Goal: Information Seeking & Learning: Learn about a topic

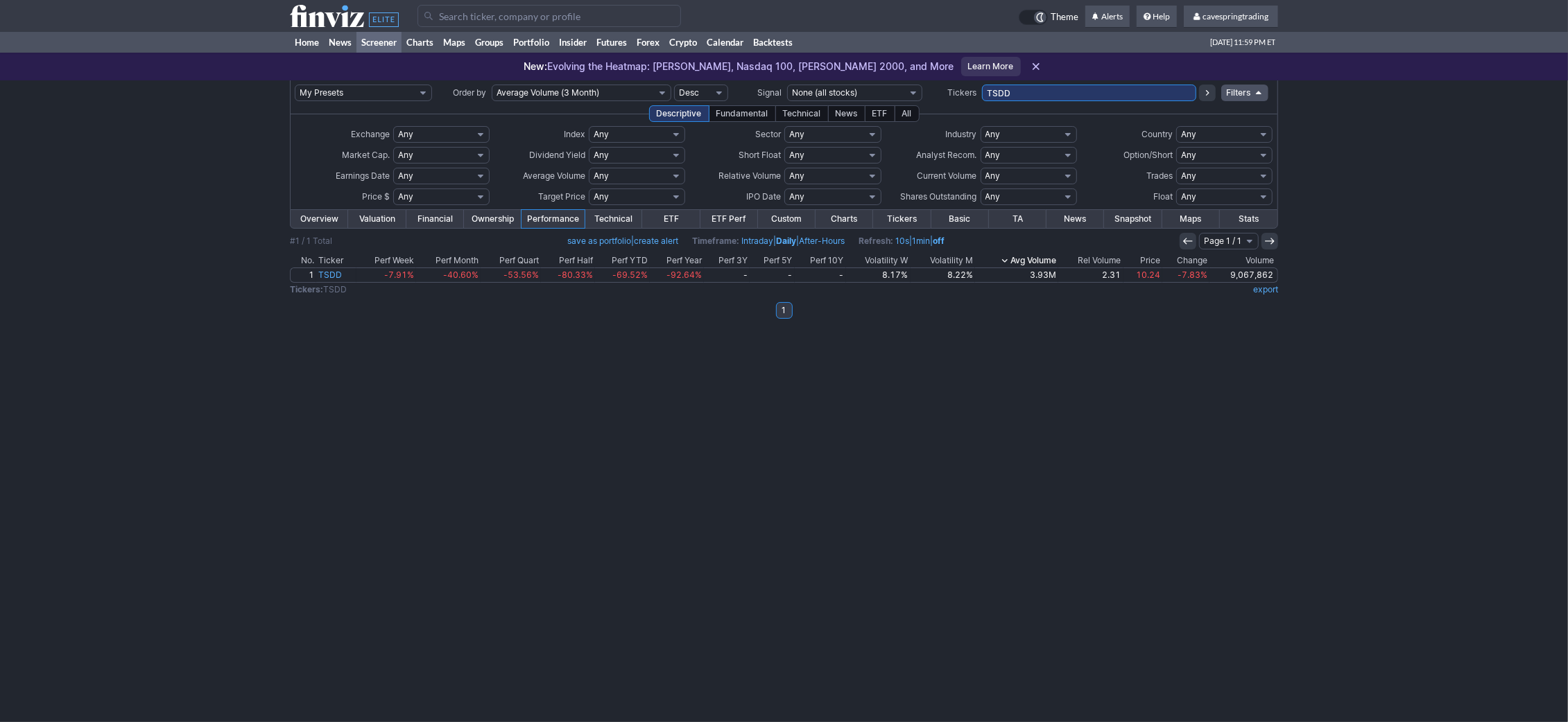
drag, startPoint x: 1023, startPoint y: 91, endPoint x: 889, endPoint y: 81, distance: 134.4
click at [982, 85] on input "TSDD" at bounding box center [1089, 93] width 215 height 17
type input "tecs"
click at [1024, 100] on input "TECS" at bounding box center [1089, 93] width 215 height 17
click at [1033, 91] on input "TECS" at bounding box center [1089, 93] width 215 height 17
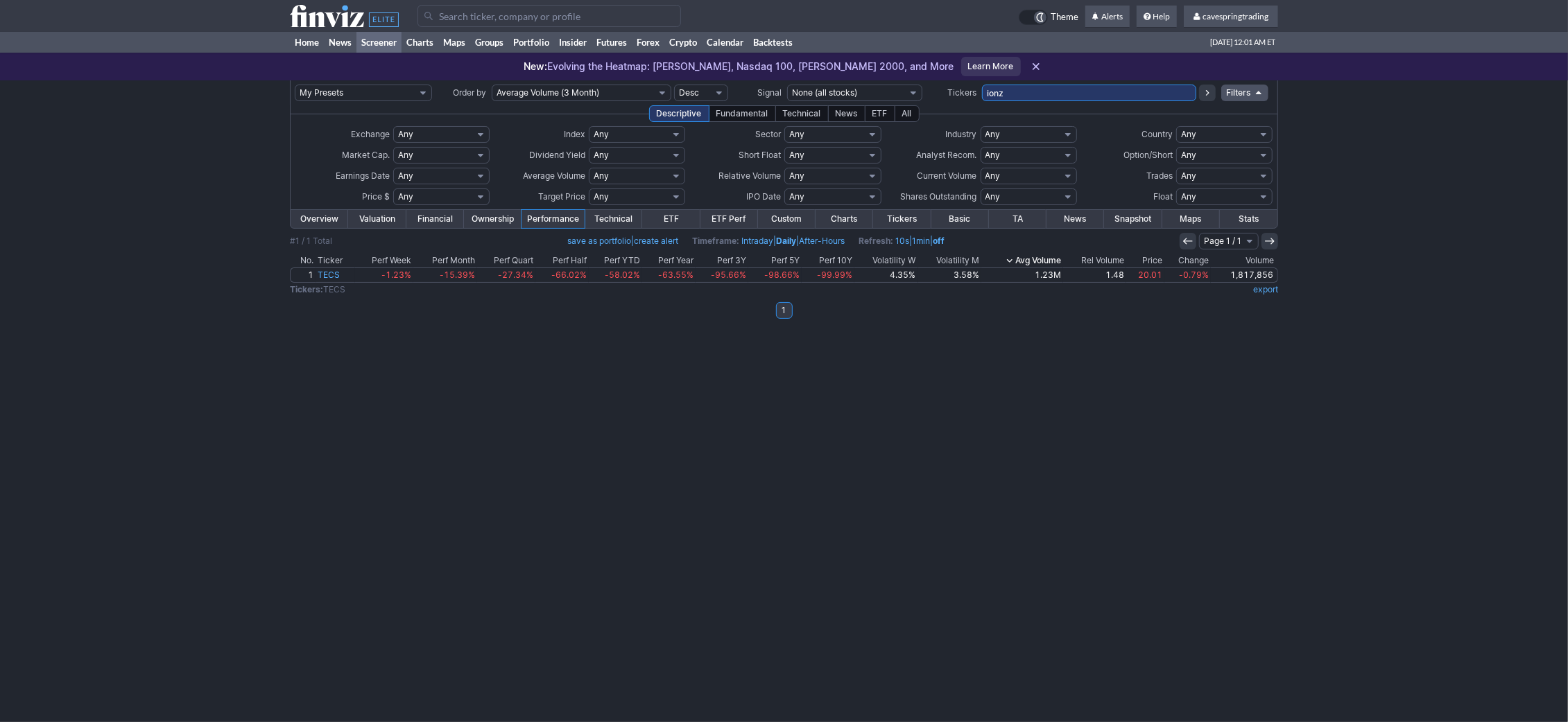
type input "ionz"
drag, startPoint x: 1035, startPoint y: 93, endPoint x: 642, endPoint y: 22, distance: 399.4
click at [982, 85] on input "IONZ" at bounding box center [1089, 93] width 215 height 17
paste input "FOLD,EXK,UMC,NIO,NGD,CRML,SVM,ATAI,ASM"
type input "FOLD,EXK,UMC,NIO,NGD,CRML,SVM,ATAI,ASM"
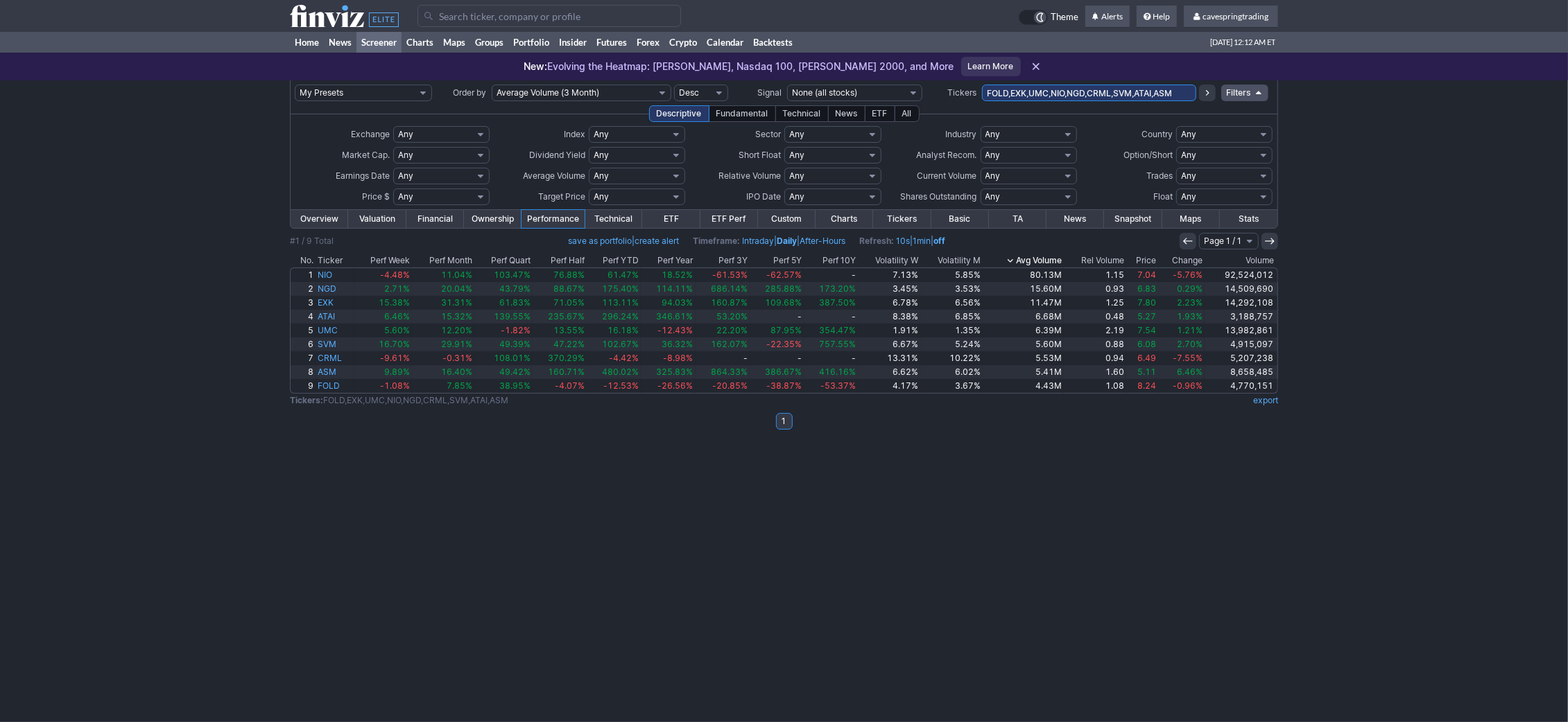
click at [337, 217] on link "Overview" at bounding box center [319, 218] width 58 height 18
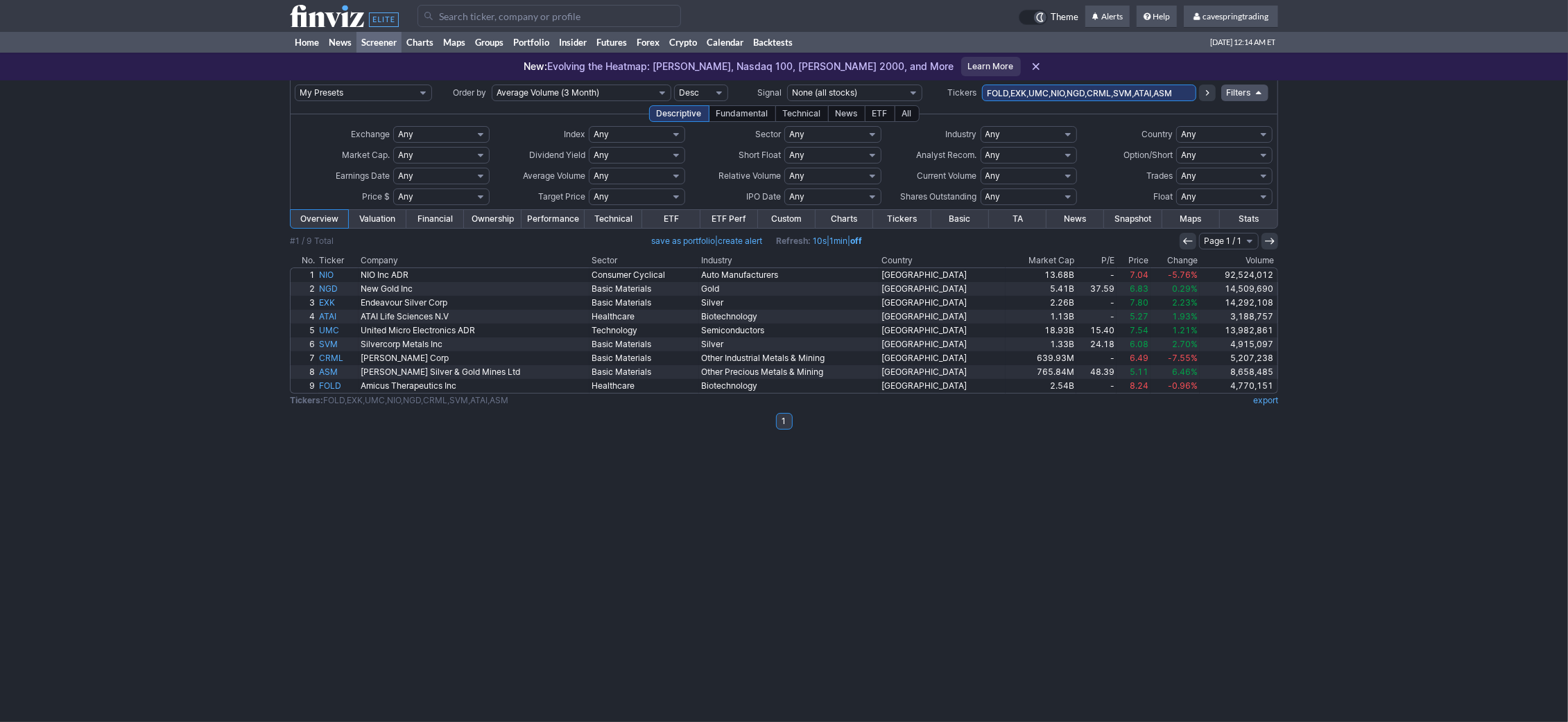
click at [1044, 97] on input "FOLD,EXK,UMC,NIO,NGD,CRML,SVM,ATAI,ASM" at bounding box center [1089, 93] width 215 height 17
paste input "BB,ABCL,ABAT,TGB,CLVT,PGEN,DNUT,RIG,LDI"
type input "BB,ABCL,ABAT,TGB,CLVT,PGEN,DNUT,RIG,LDI"
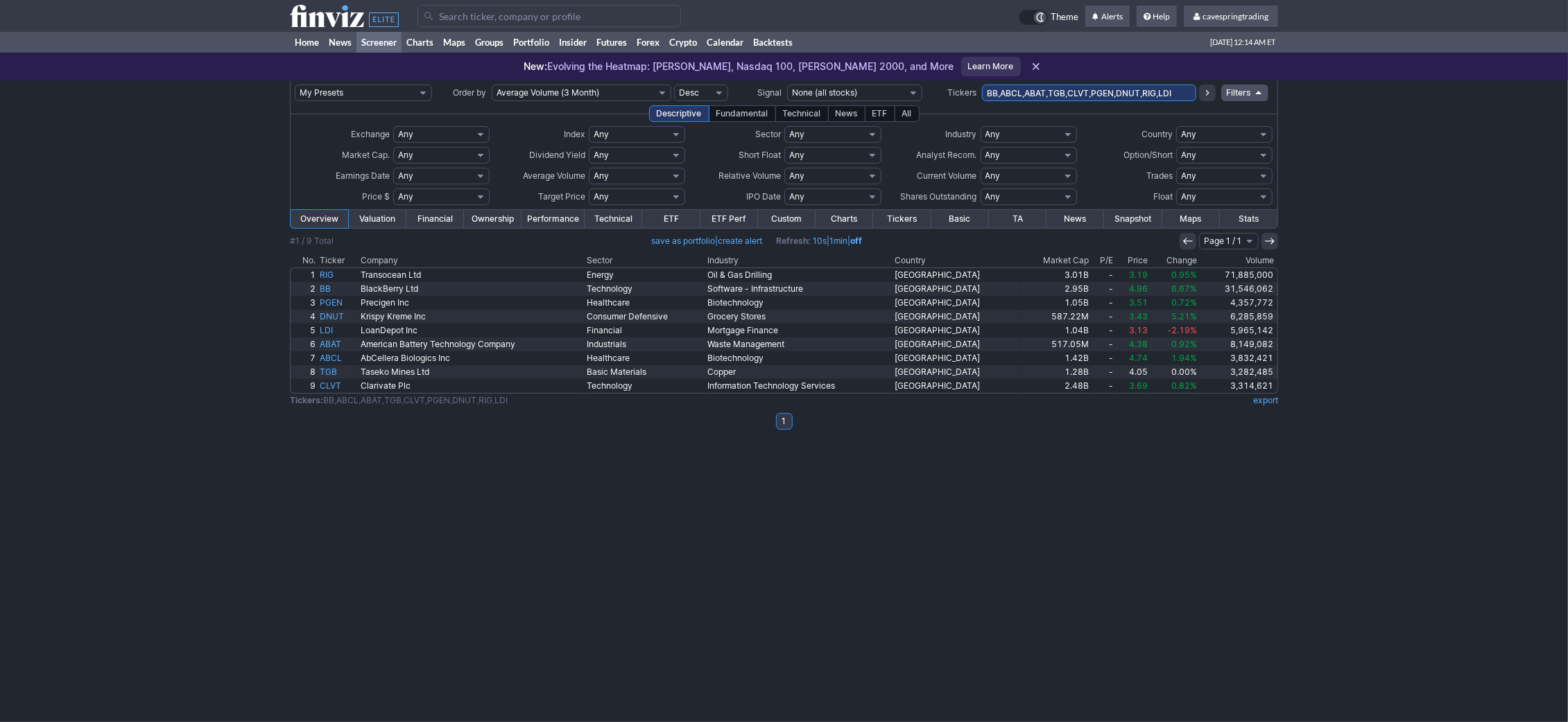
click at [552, 217] on link "Performance" at bounding box center [553, 218] width 63 height 18
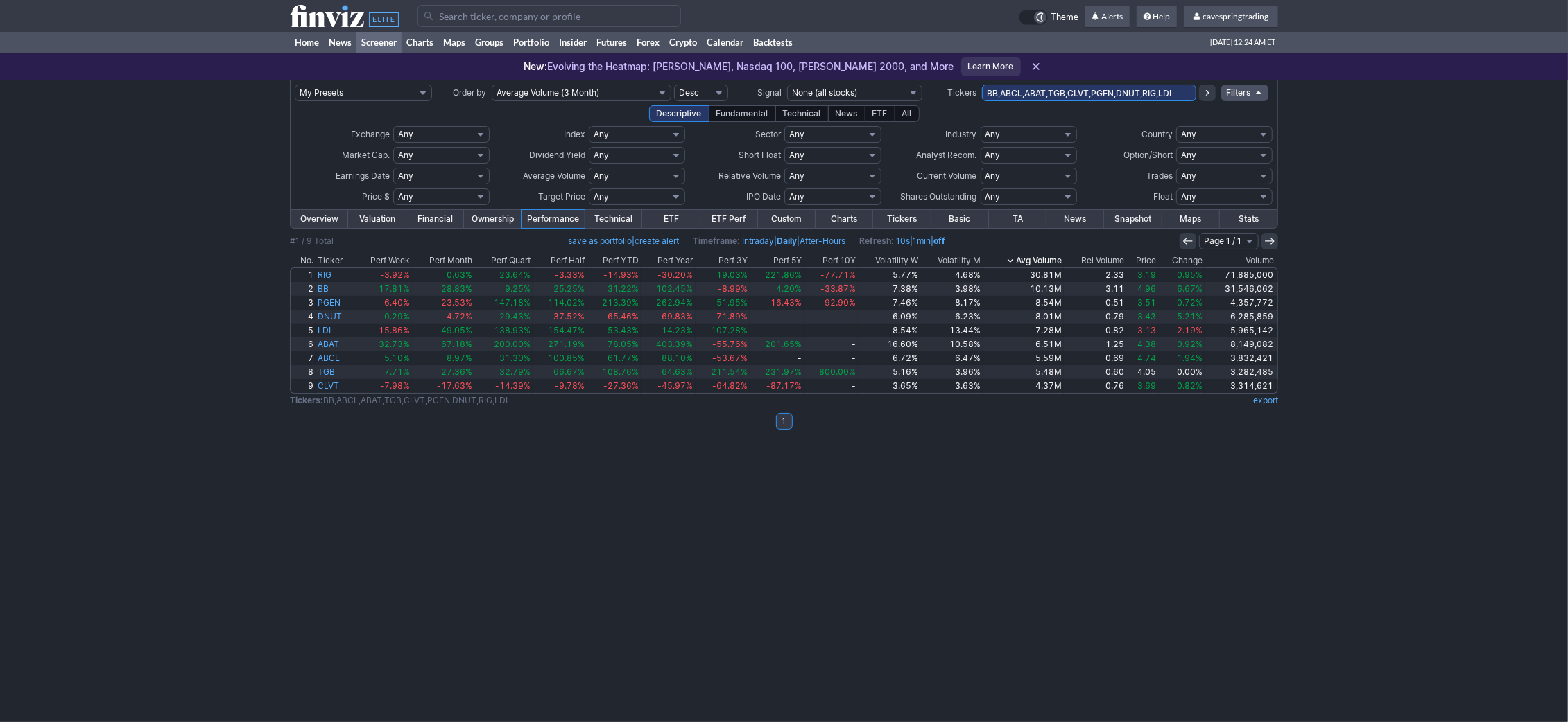
click at [1017, 88] on input "BB,ABCL,ABAT,TGB,CLVT,PGEN,DNUT,RIG,LDI" at bounding box center [1089, 93] width 215 height 17
type input "vrna"
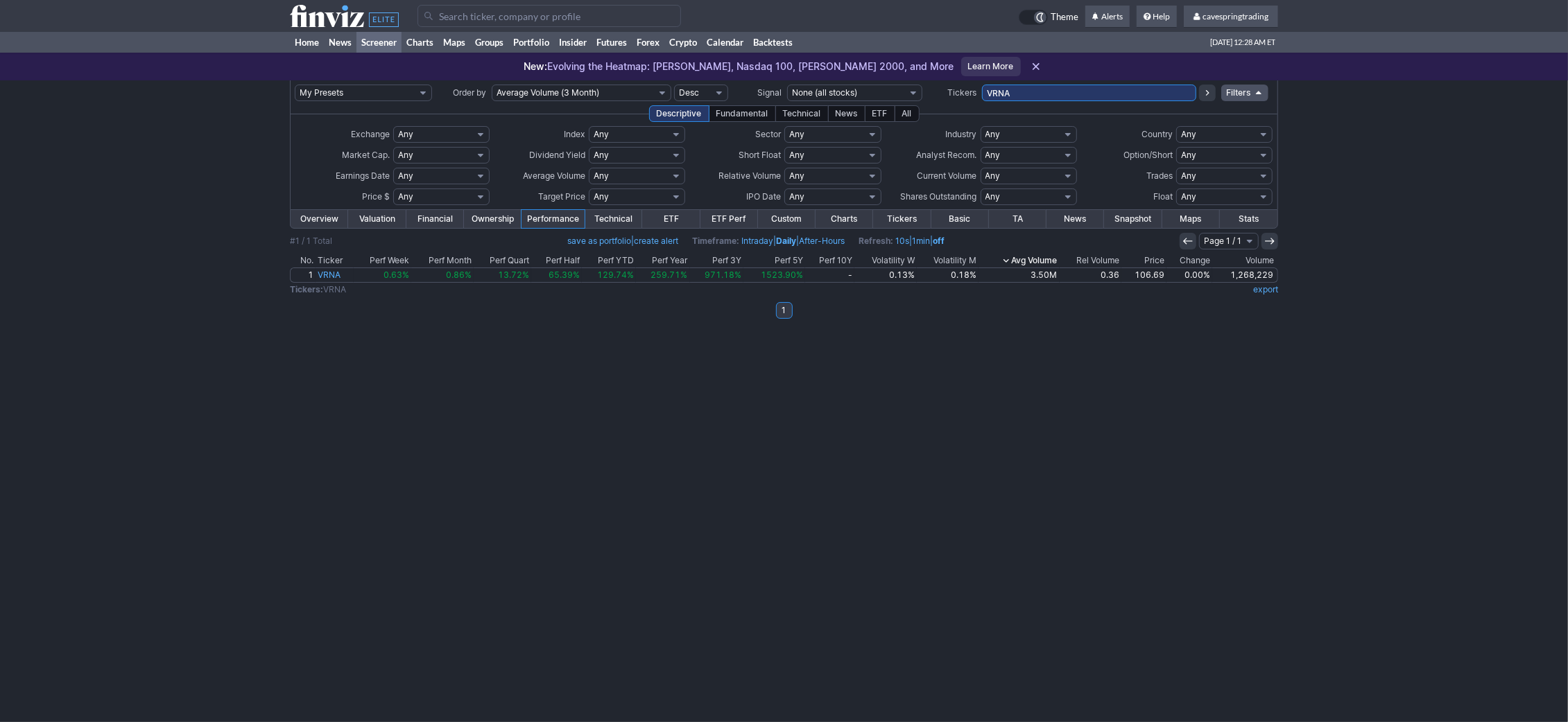
drag, startPoint x: 1033, startPoint y: 96, endPoint x: 838, endPoint y: 74, distance: 196.2
click at [982, 85] on input "VRNA" at bounding box center [1089, 93] width 215 height 17
paste input "TME,CC,OGN,RELY,EPD,COLB,HRL,ASAN,NOV,ALHC,BZ,REAL,PENN,CRBG,ENB,NG,DBX,HDB"
type input "TME,CC,OGN,RELY,EPD,COLB,HRL,ASAN,NOV,ALHC,BZ,REAL,PENN,CRBG,ENB,NG,DBX,HDB"
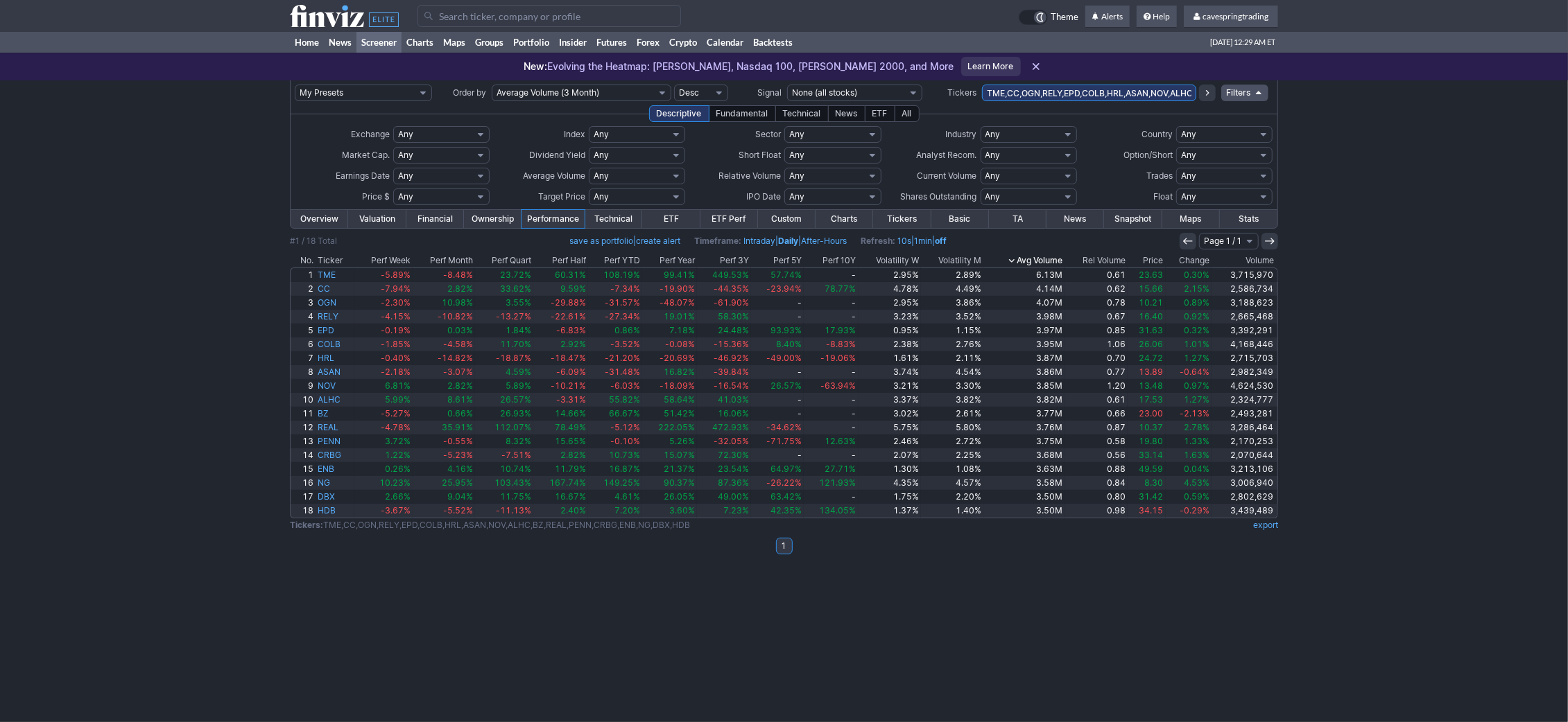
click at [903, 256] on th "Volatility W" at bounding box center [889, 261] width 62 height 14
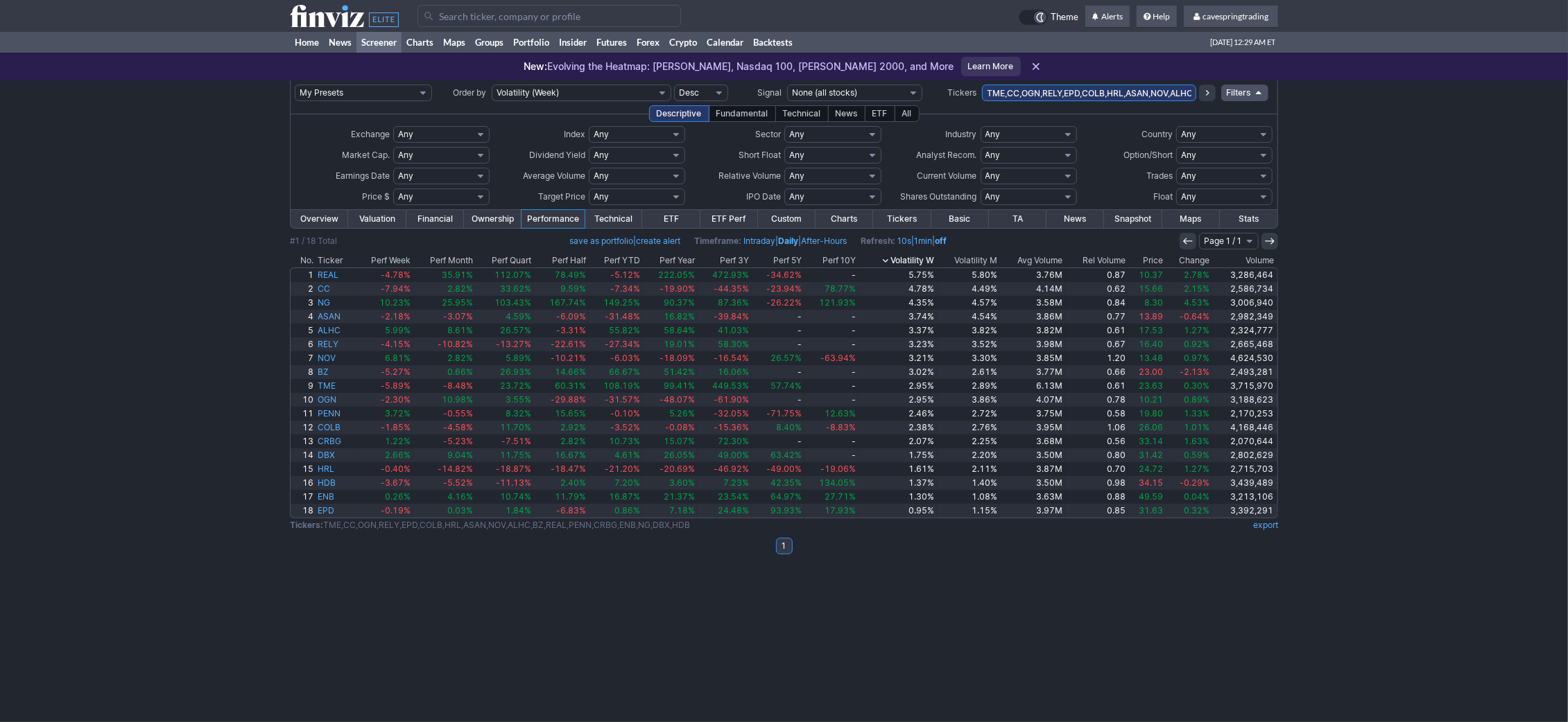
click at [341, 221] on link "Overview" at bounding box center [319, 218] width 58 height 18
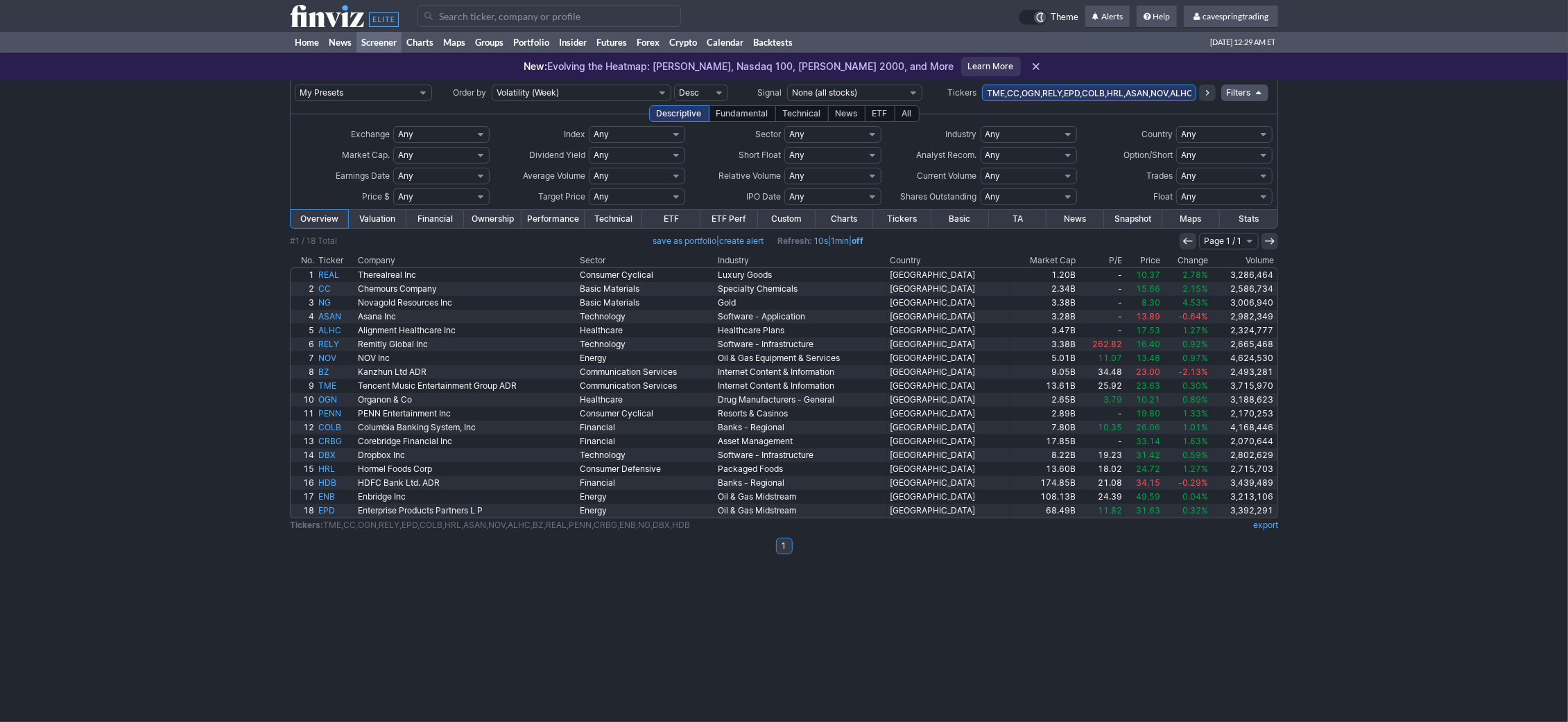
click at [1053, 258] on th "Market Cap" at bounding box center [1043, 261] width 68 height 14
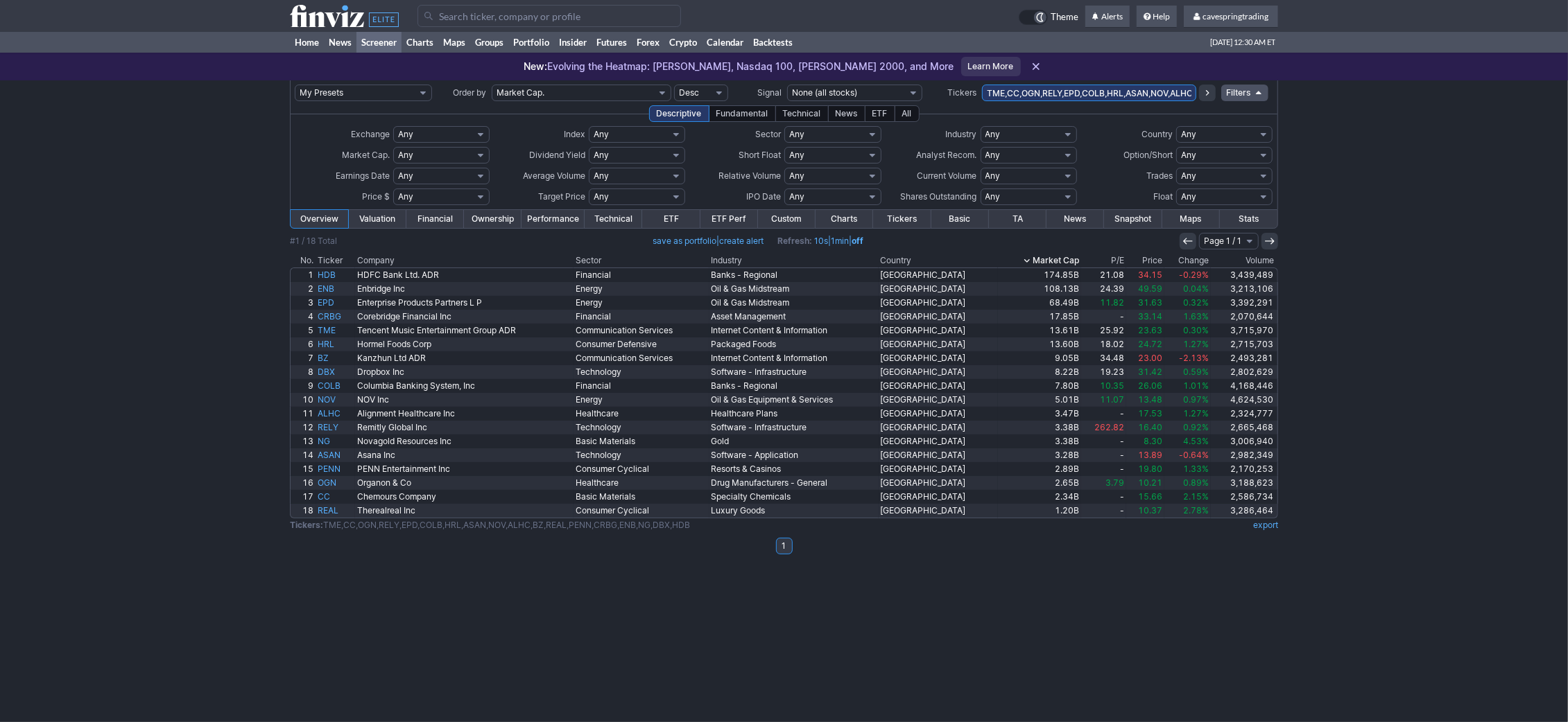
click at [1122, 92] on input "TME,CC,OGN,RELY,EPD,COLB,HRL,ASAN,NOV,ALHC,BZ,REAL,PENN,CRBG,ENB,NG,DBX,HDB" at bounding box center [1089, 93] width 215 height 17
click at [195, 273] on div "My Presets -Save Screen -Edit Screens s: RATIO USE s: RATIO s: stock screen s: …" at bounding box center [784, 401] width 1568 height 642
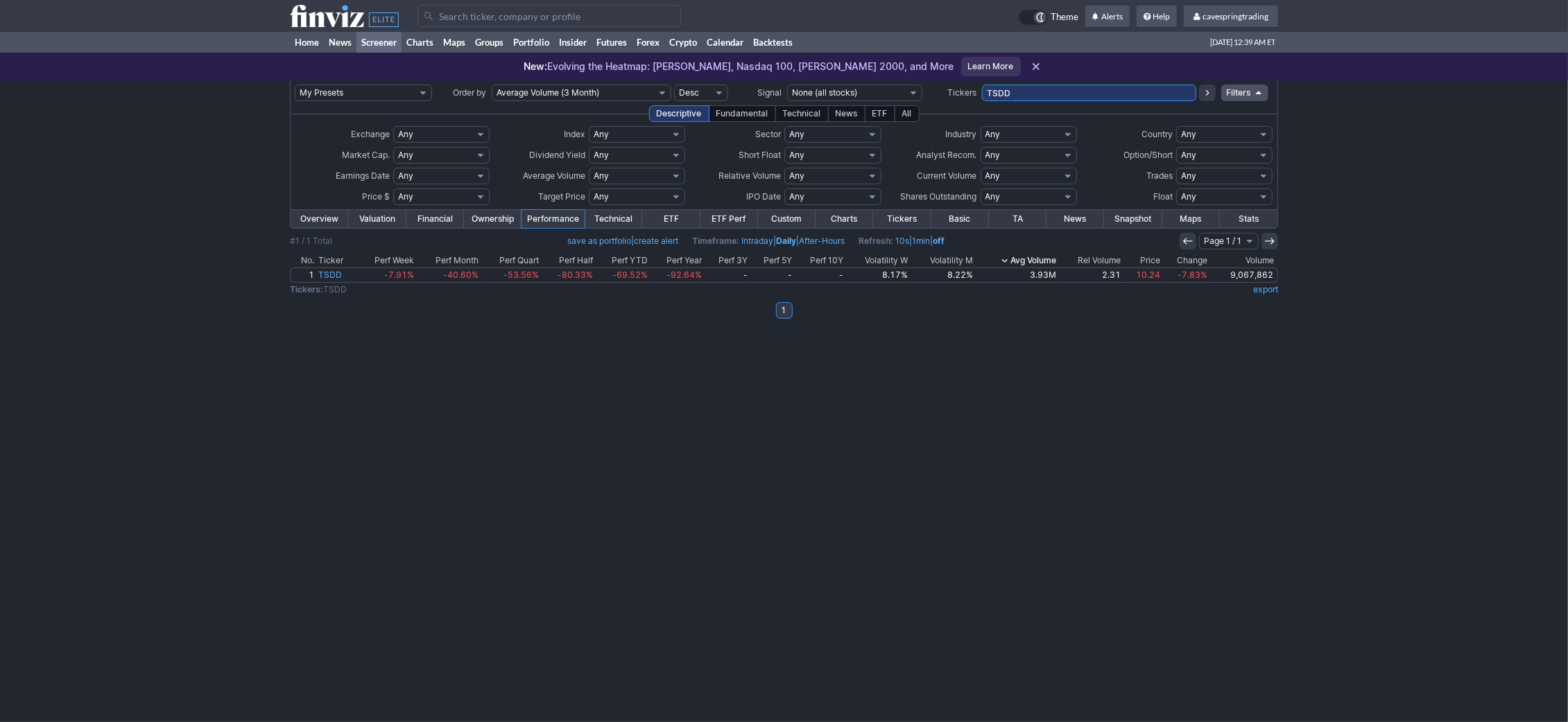
drag, startPoint x: 1072, startPoint y: 98, endPoint x: 688, endPoint y: 75, distance: 384.7
click at [982, 85] on input "TSDD" at bounding box center [1089, 93] width 215 height 17
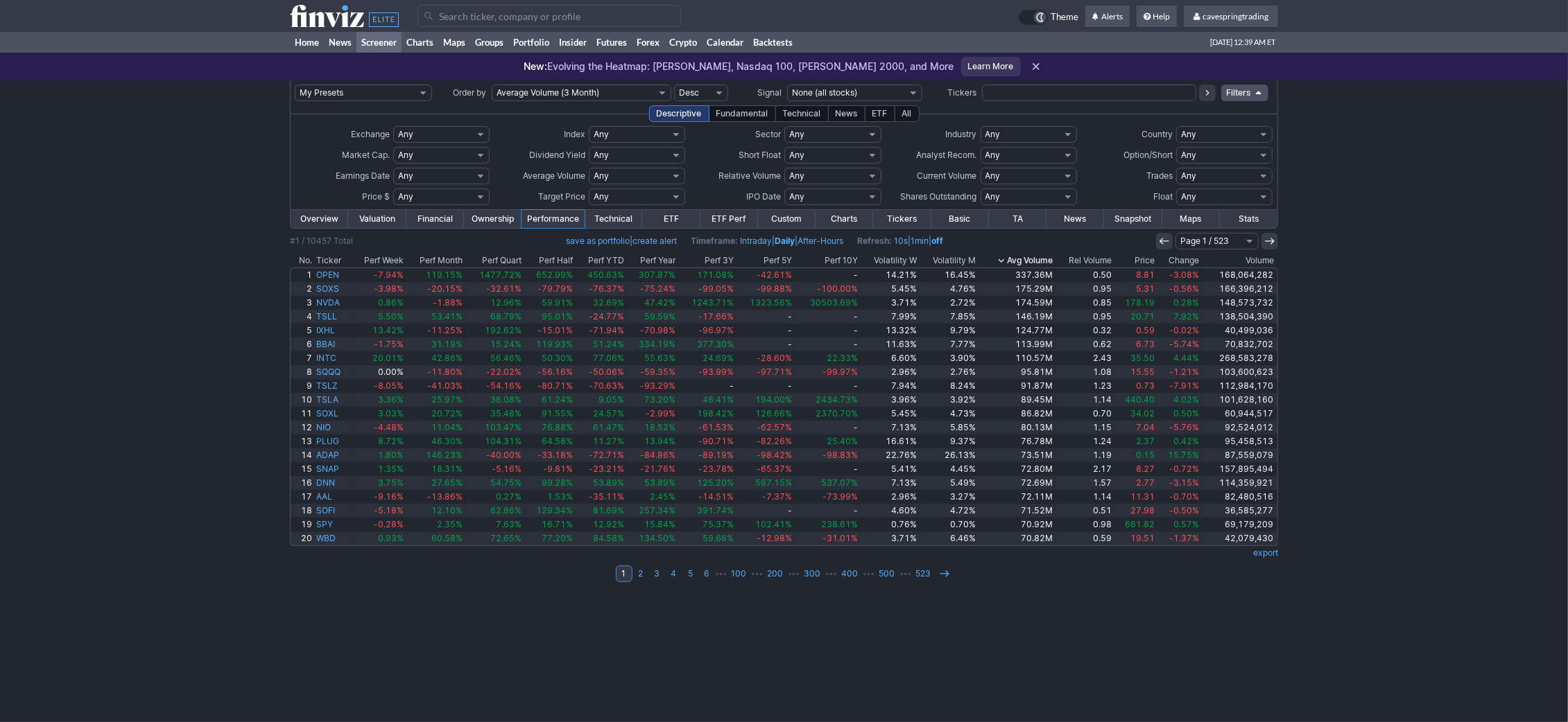
click at [589, 168] on select "Any Under 50K Under 100K Under 500K Under 750K Under 1M Over 50K Over 100K Over…" at bounding box center [636, 176] width 96 height 17
select select "o2000"
click option "Over 2M" at bounding box center [0, 0] width 0 height 0
click at [939, 572] on link "78" at bounding box center [941, 574] width 19 height 17
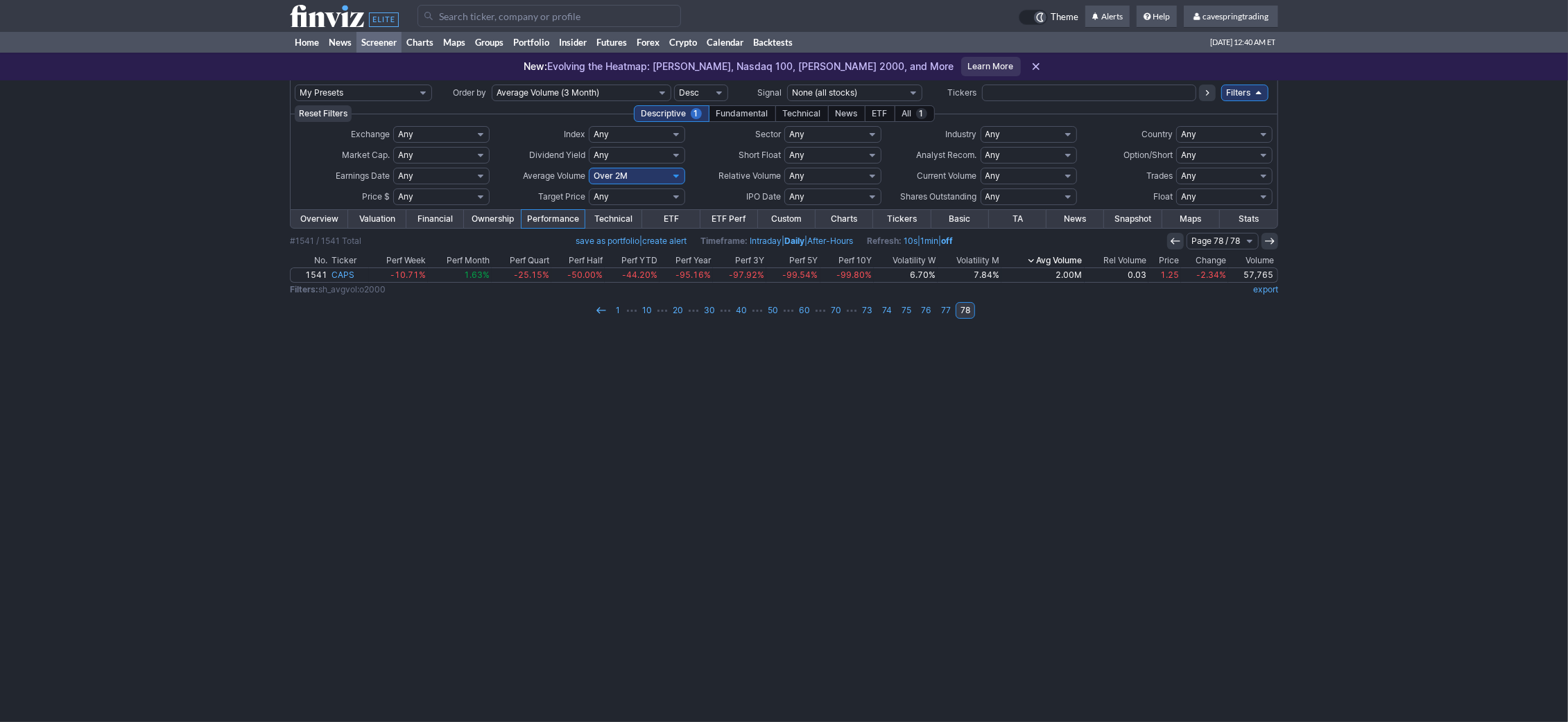
click at [589, 168] on select "Any Under 50K Under 100K Under 500K Under 750K Under 1M Over 50K Over 100K Over…" at bounding box center [636, 176] width 96 height 17
select select
click option "Any" at bounding box center [0, 0] width 0 height 0
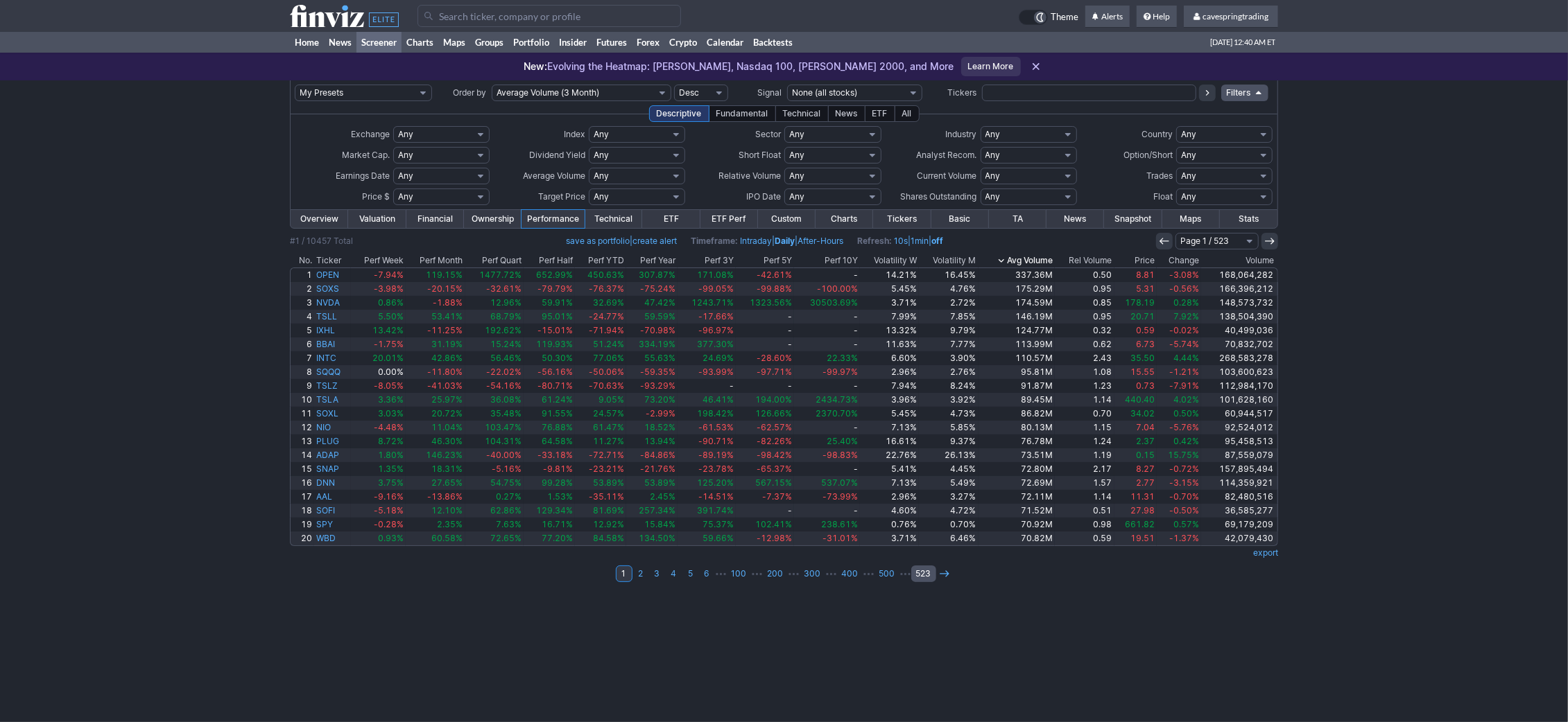
click at [916, 567] on link "523" at bounding box center [923, 574] width 25 height 17
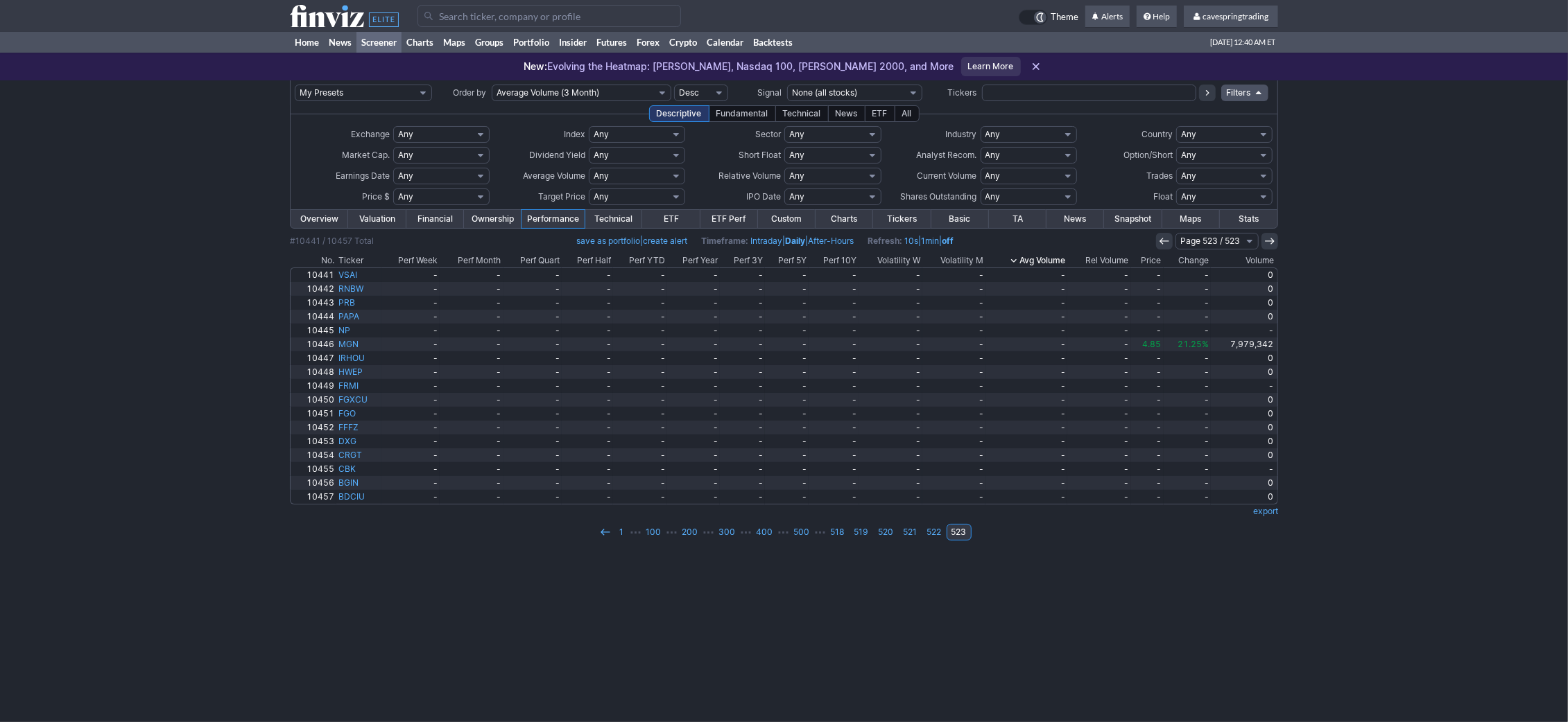
click at [393, 188] on select "Any Under $1 Under $2 Under $3 Under $4 Under $5 Under $7 Under $10 Under $15 U…" at bounding box center [441, 197] width 96 height 17
select select "o1"
click option "Over $1" at bounding box center [0, 0] width 0 height 0
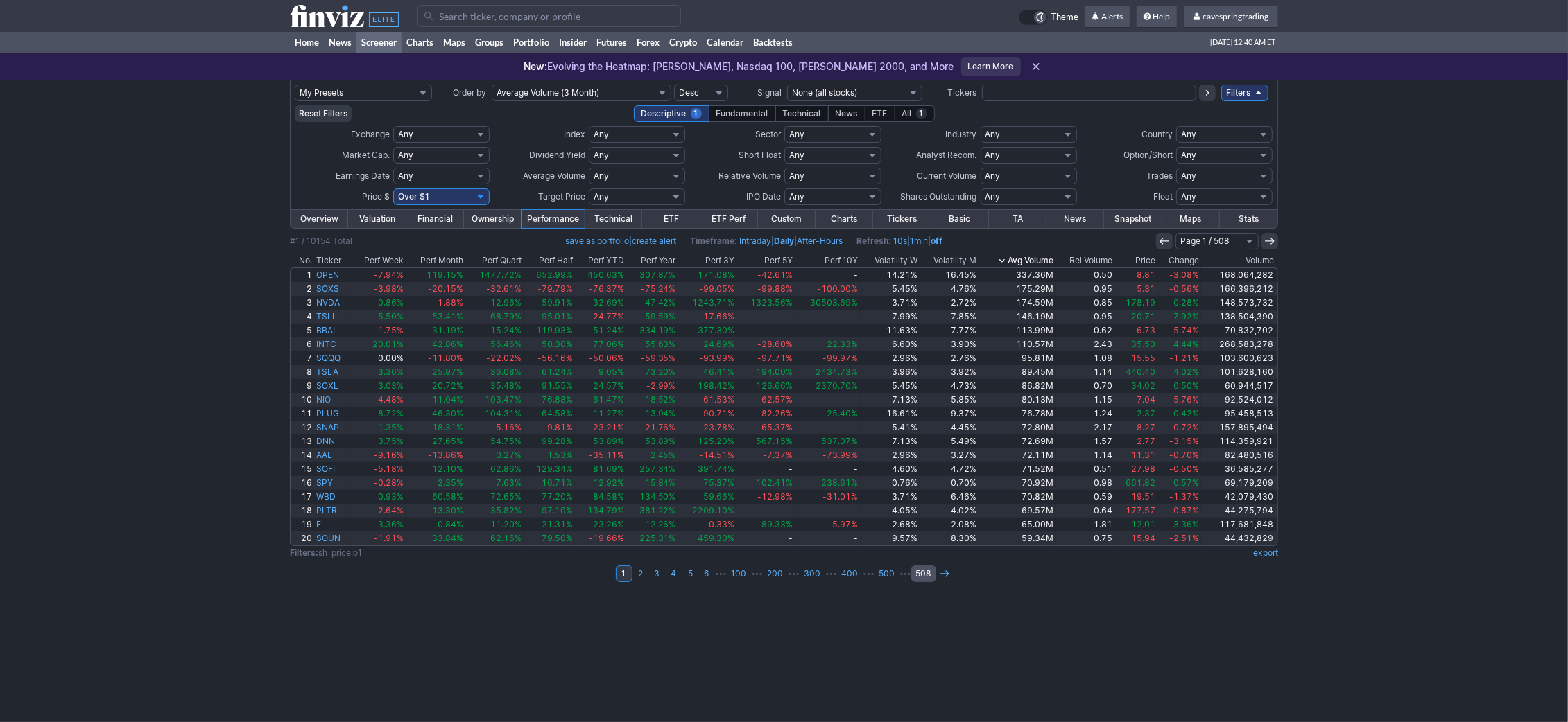
click at [926, 574] on link "508" at bounding box center [923, 574] width 25 height 17
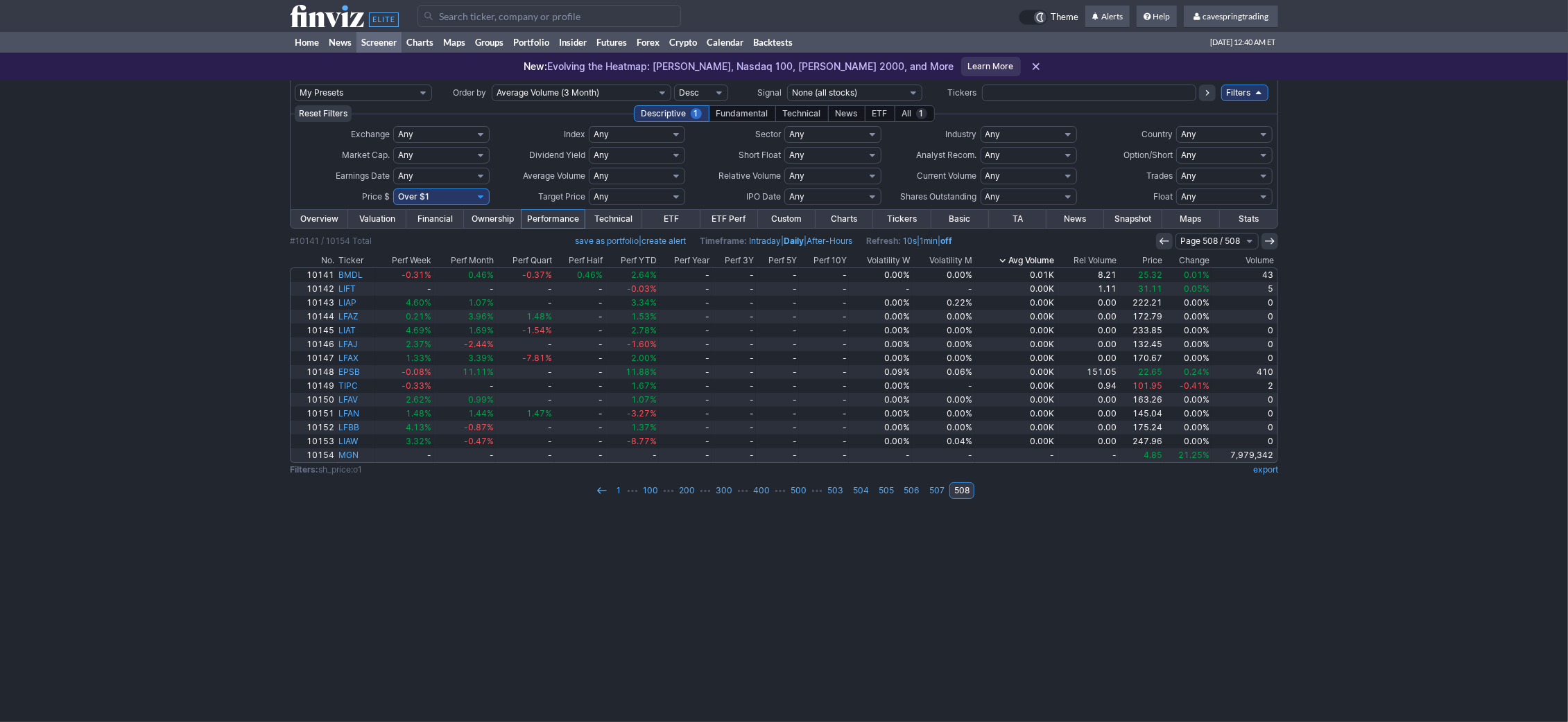
click at [589, 168] on select "Any Under 50K Under 100K Under 500K Under 750K Under 1M Over 50K Over 100K Over…" at bounding box center [636, 176] width 96 height 17
select select "o500"
click option "Over 500K" at bounding box center [0, 0] width 0 height 0
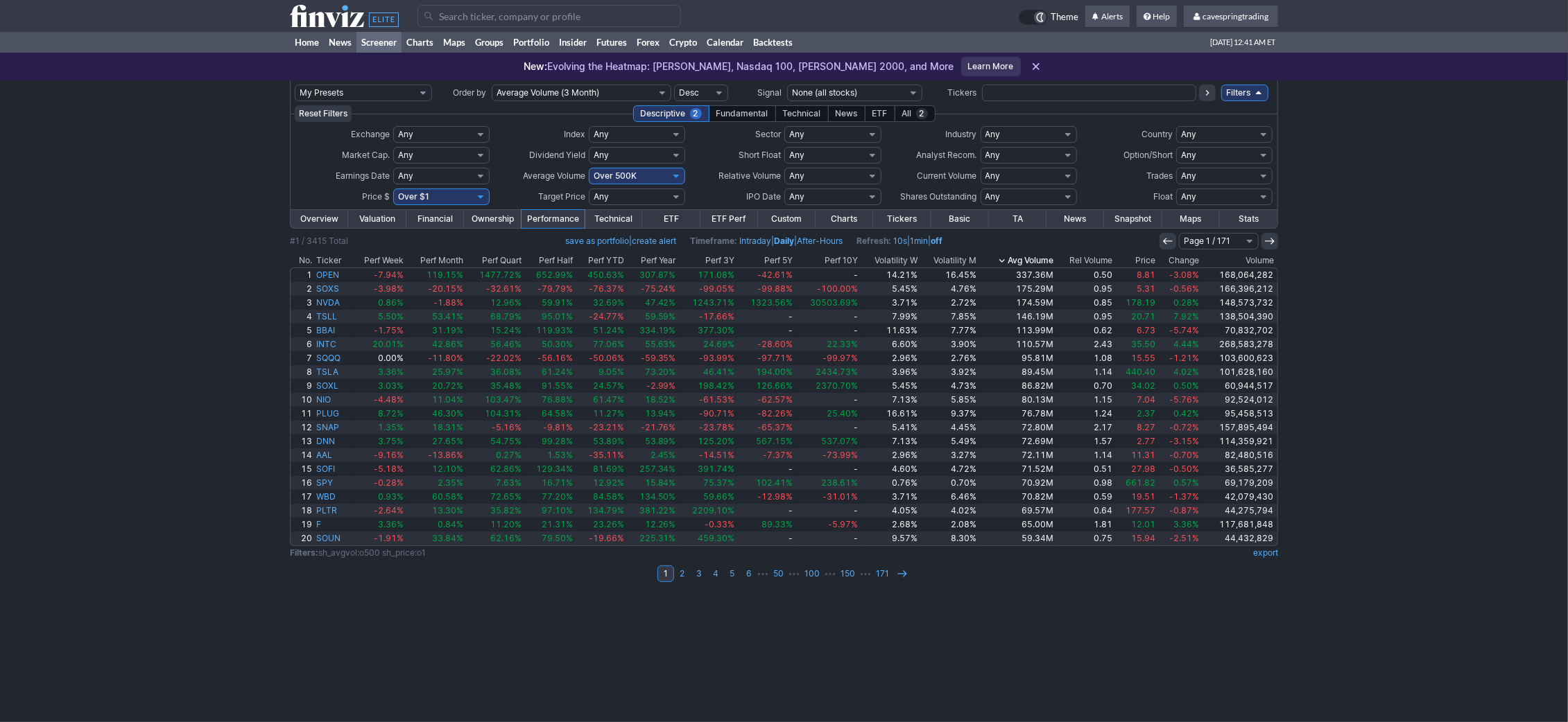
click at [589, 168] on select "Any Under 50K Under 100K Under 500K Under 750K Under 1M Over 50K Over 100K Over…" at bounding box center [636, 176] width 96 height 17
click at [874, 577] on link "171" at bounding box center [882, 574] width 23 height 17
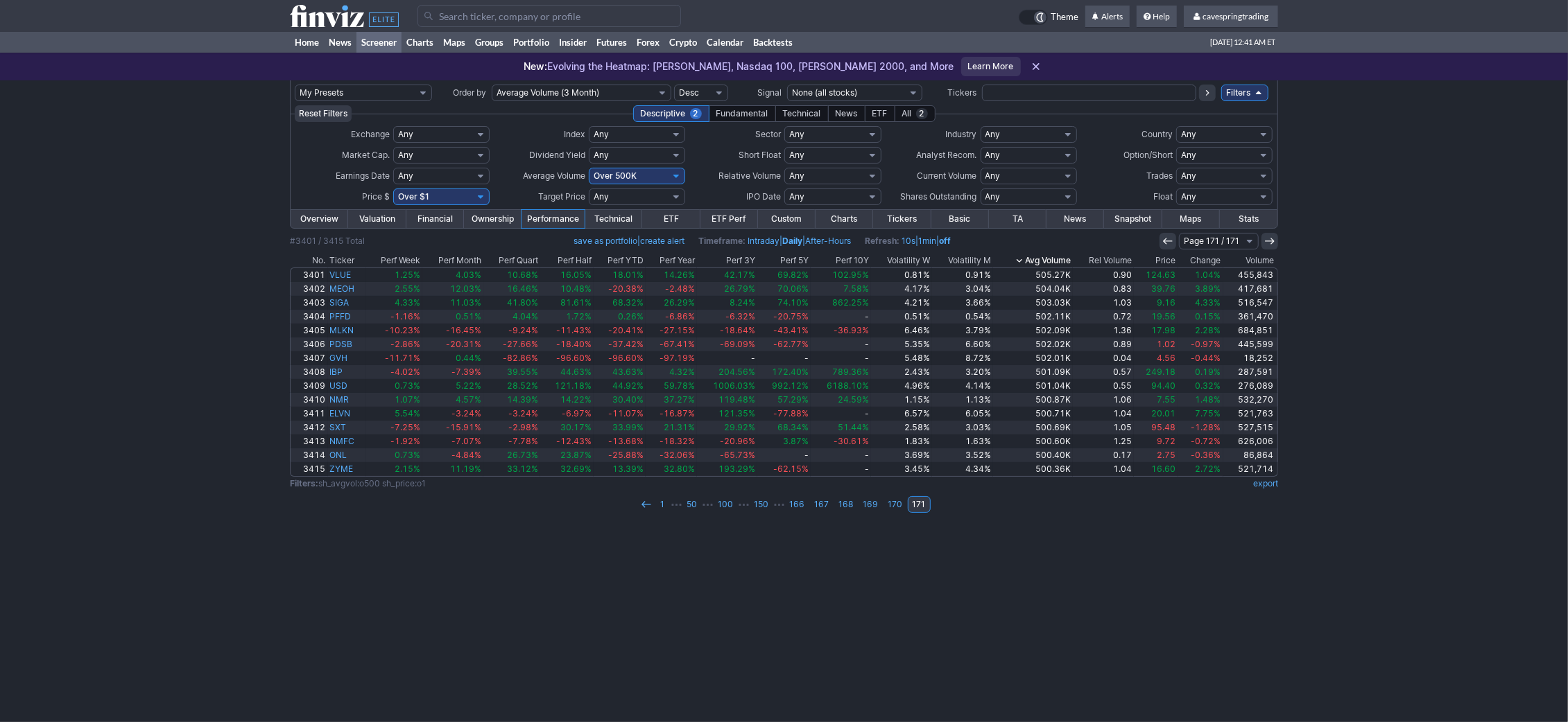
click at [589, 168] on select "Any Under 50K Under 100K Under 500K Under 750K Under 1M Over 50K Over 100K Over…" at bounding box center [636, 176] width 96 height 17
select select "o1000"
click option "Over 1M" at bounding box center [0, 0] width 0 height 0
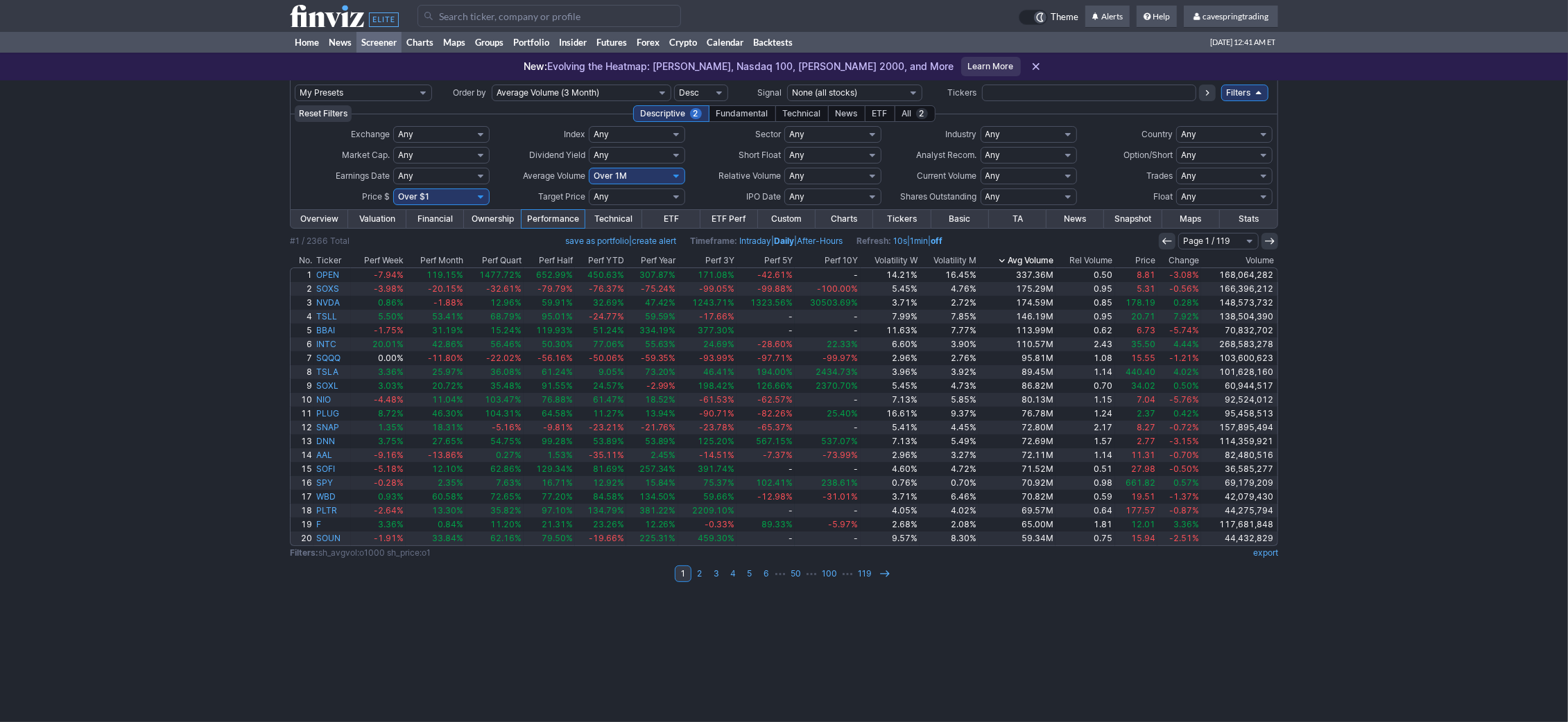
click at [860, 565] on td "1 2 3 4 5 6 ⋯ 50 ⋯ 100 ⋯ 119" at bounding box center [784, 574] width 988 height 19
click at [860, 569] on link "119" at bounding box center [865, 574] width 24 height 17
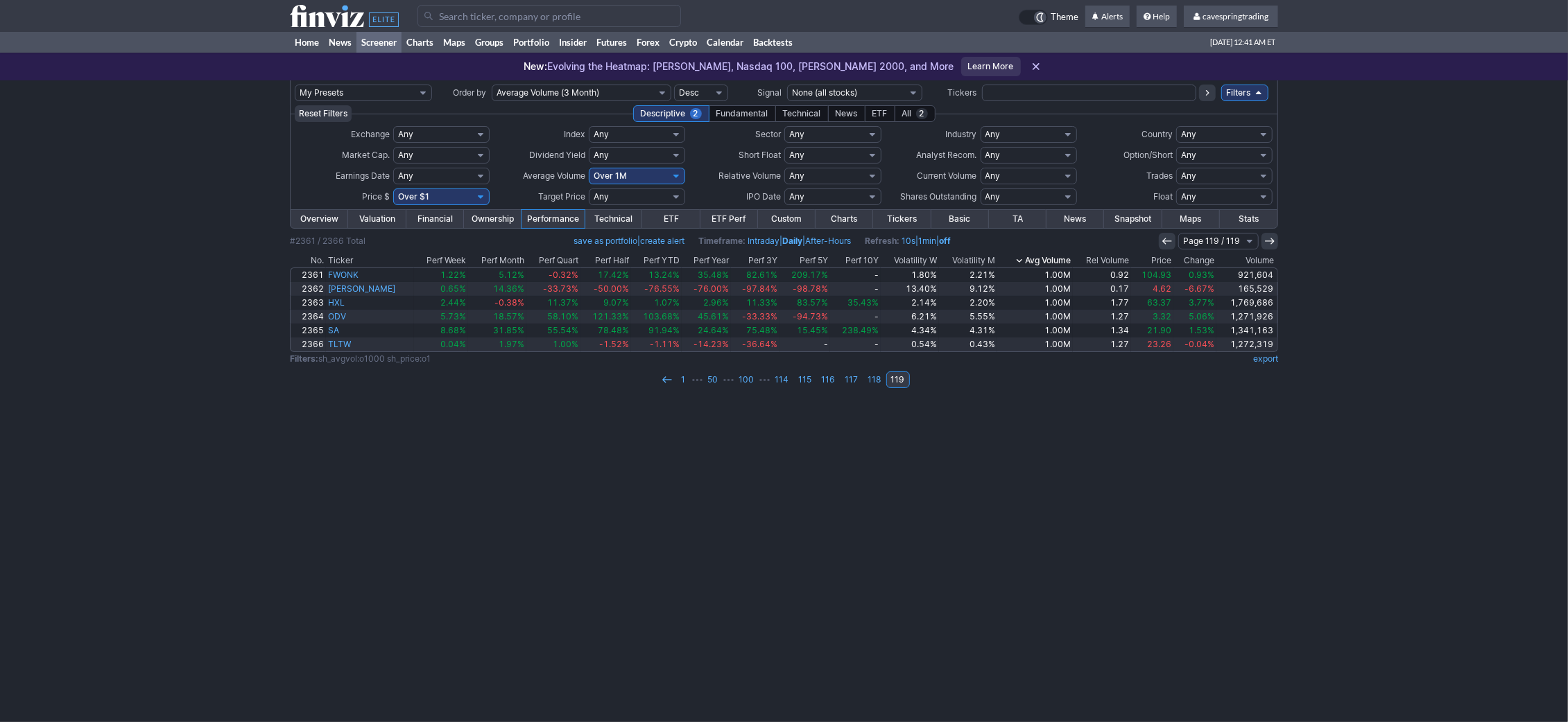
click at [589, 168] on select "Any Under 50K Under 100K Under 500K Under 750K Under 1M Over 50K Over 100K Over…" at bounding box center [636, 176] width 96 height 17
select select "o2000"
click option "Over 2M" at bounding box center [0, 0] width 0 height 0
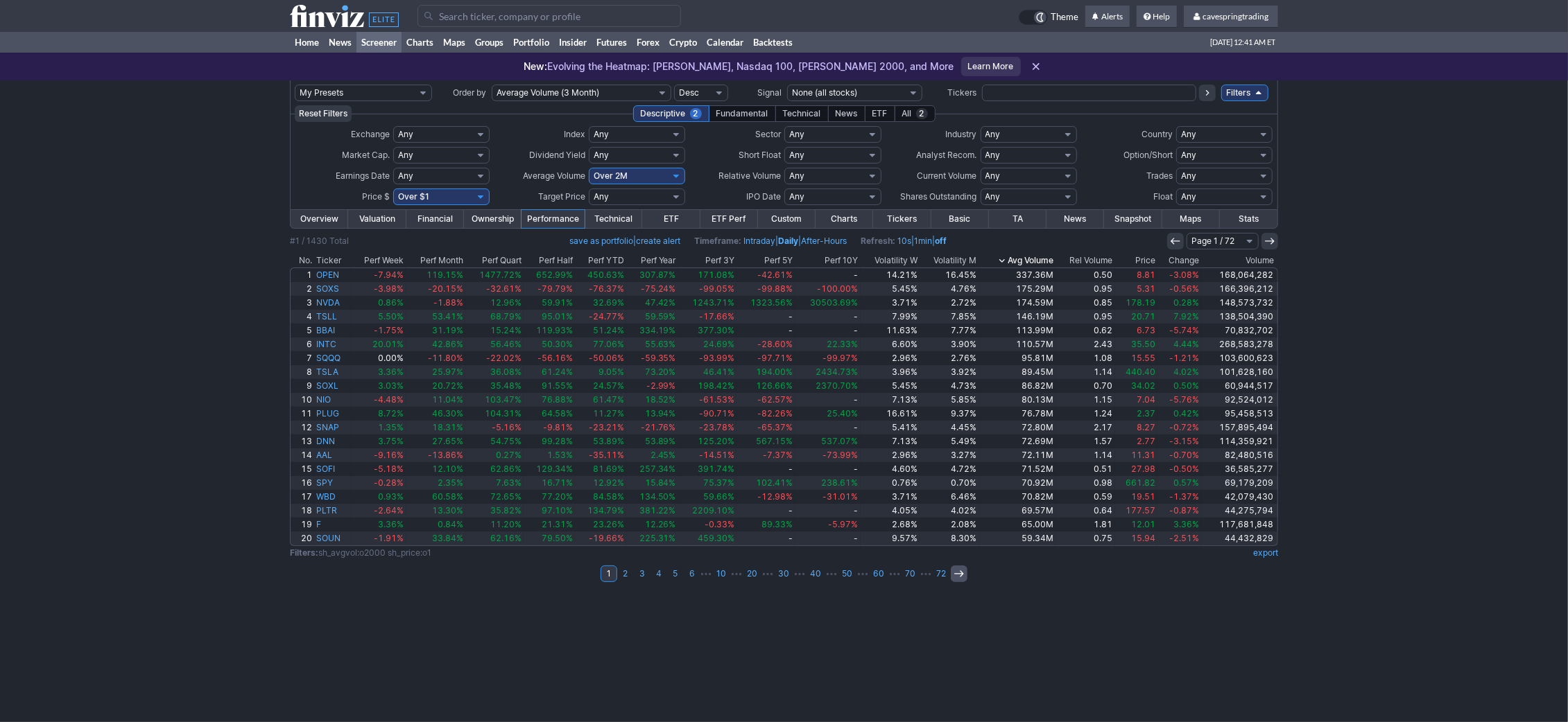
click at [953, 573] on icon at bounding box center [959, 574] width 11 height 11
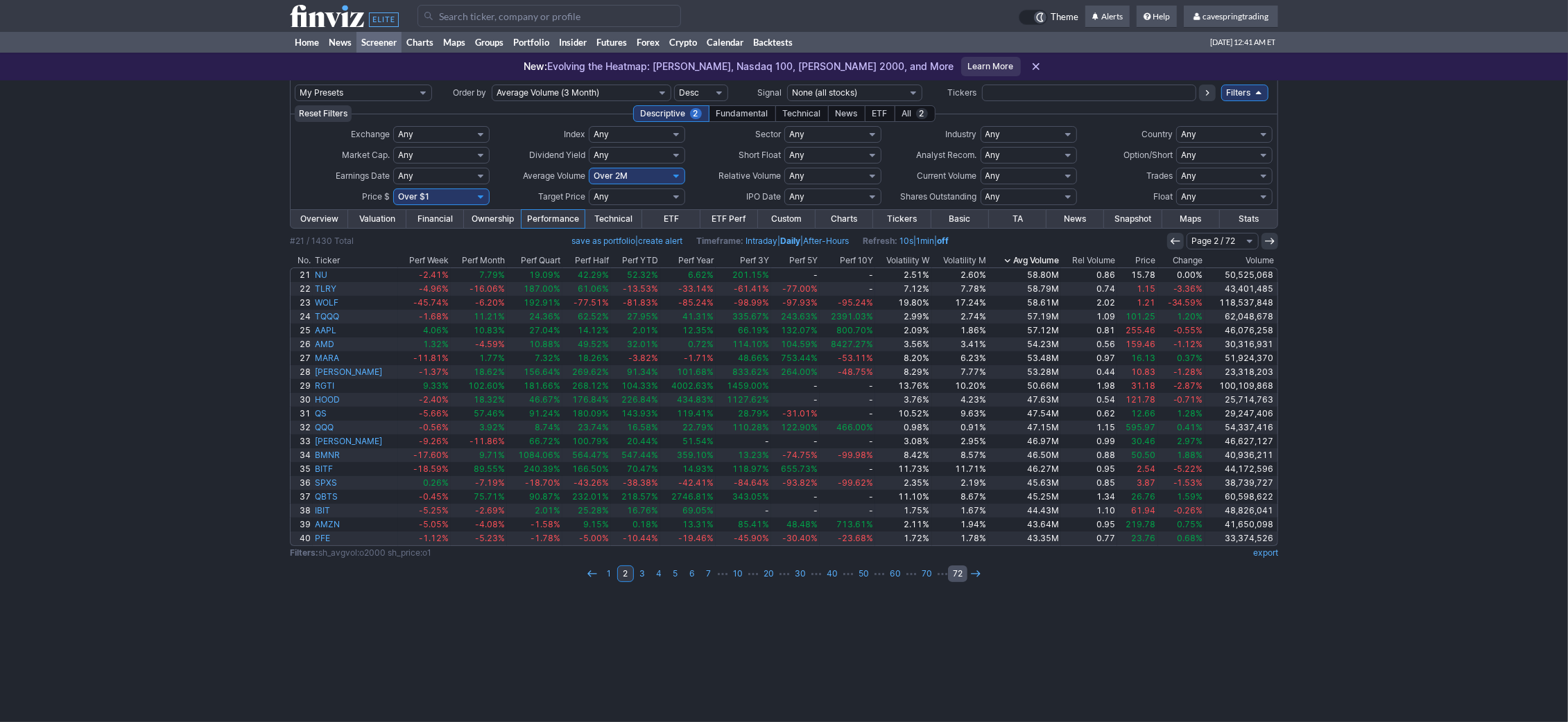
click at [959, 573] on link "72" at bounding box center [957, 574] width 19 height 17
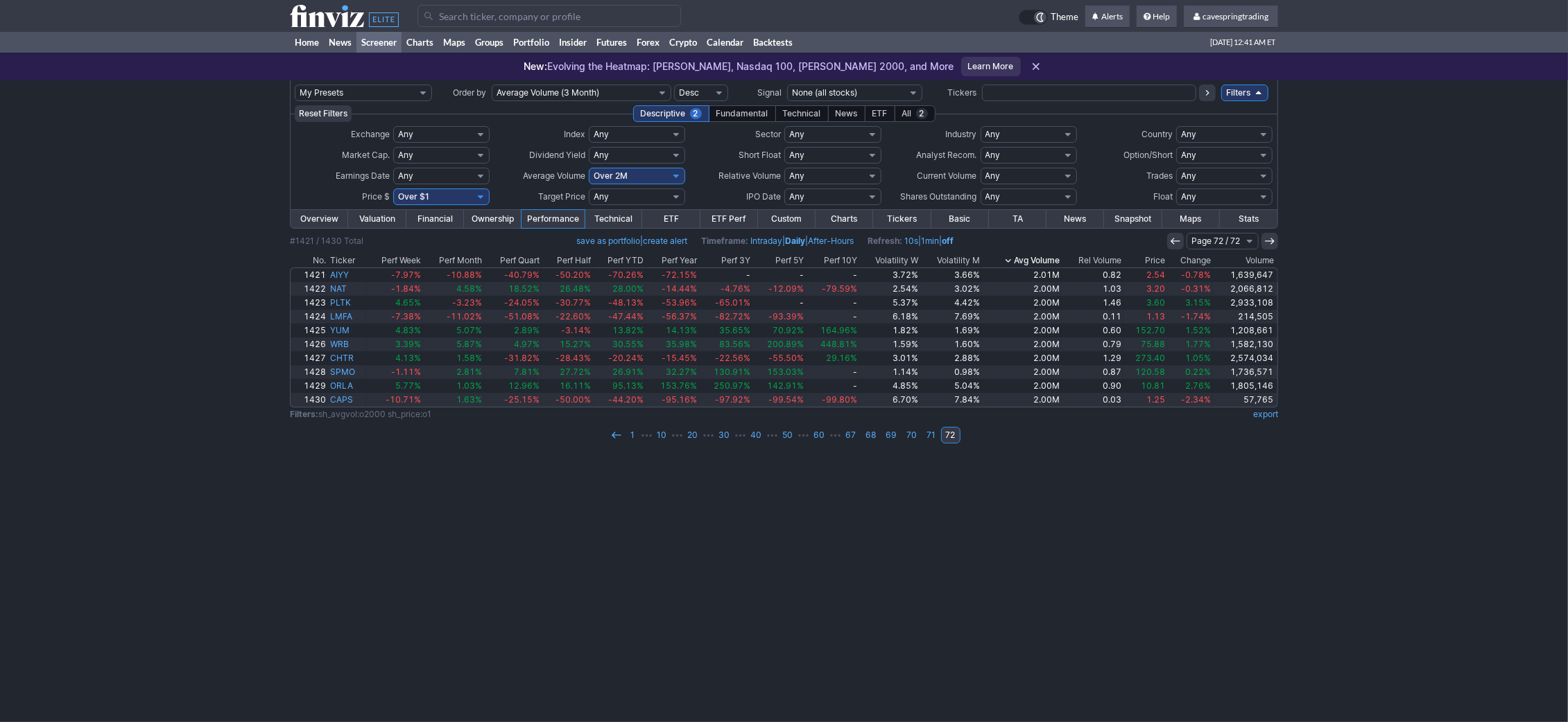
click at [589, 168] on select "Any Under 50K Under 100K Under 500K Under 750K Under 1M Over 50K Over 100K Over…" at bounding box center [636, 176] width 96 height 17
click option "Custom" at bounding box center [0, 0] width 0 height 0
click at [606, 178] on input "text" at bounding box center [602, 176] width 27 height 17
type input "3000"
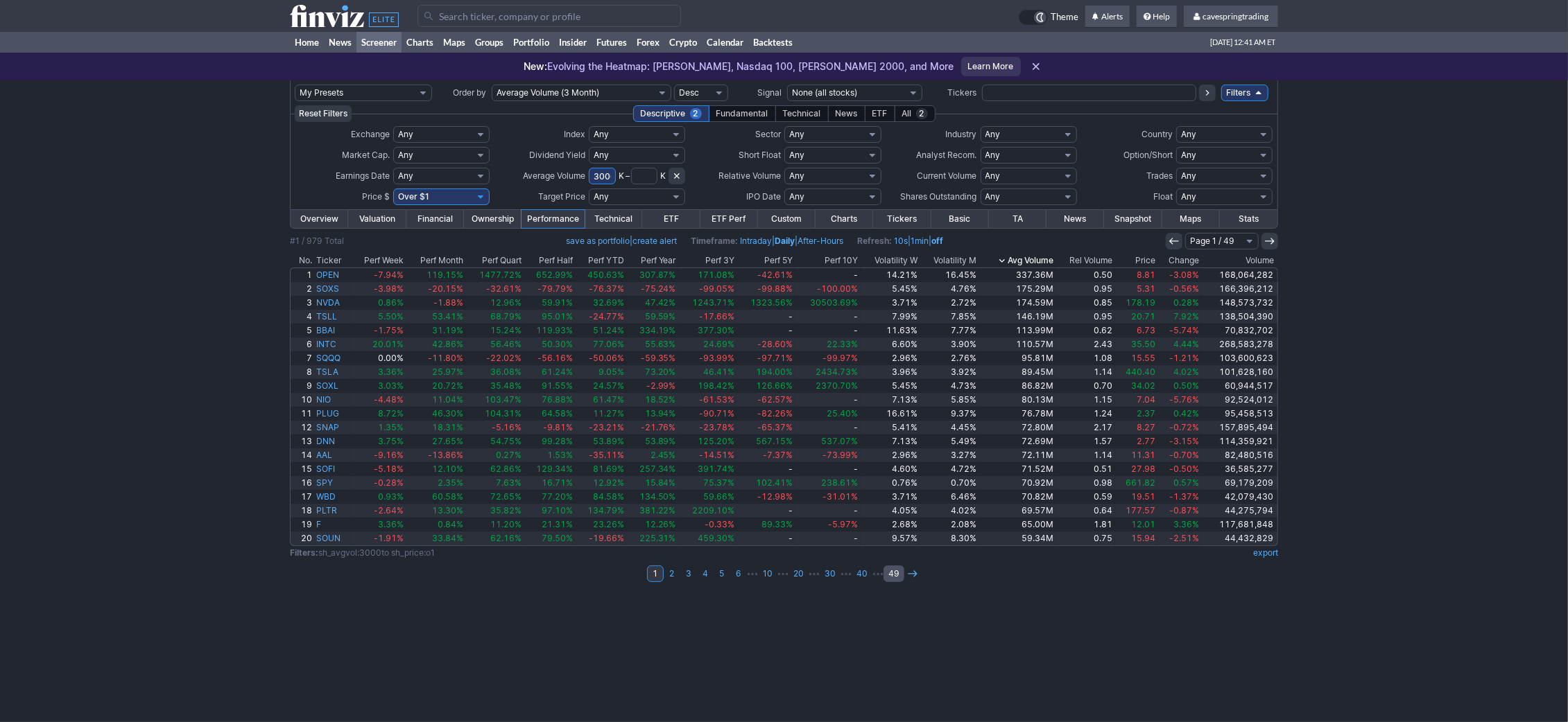
click at [899, 575] on link "49" at bounding box center [893, 574] width 21 height 17
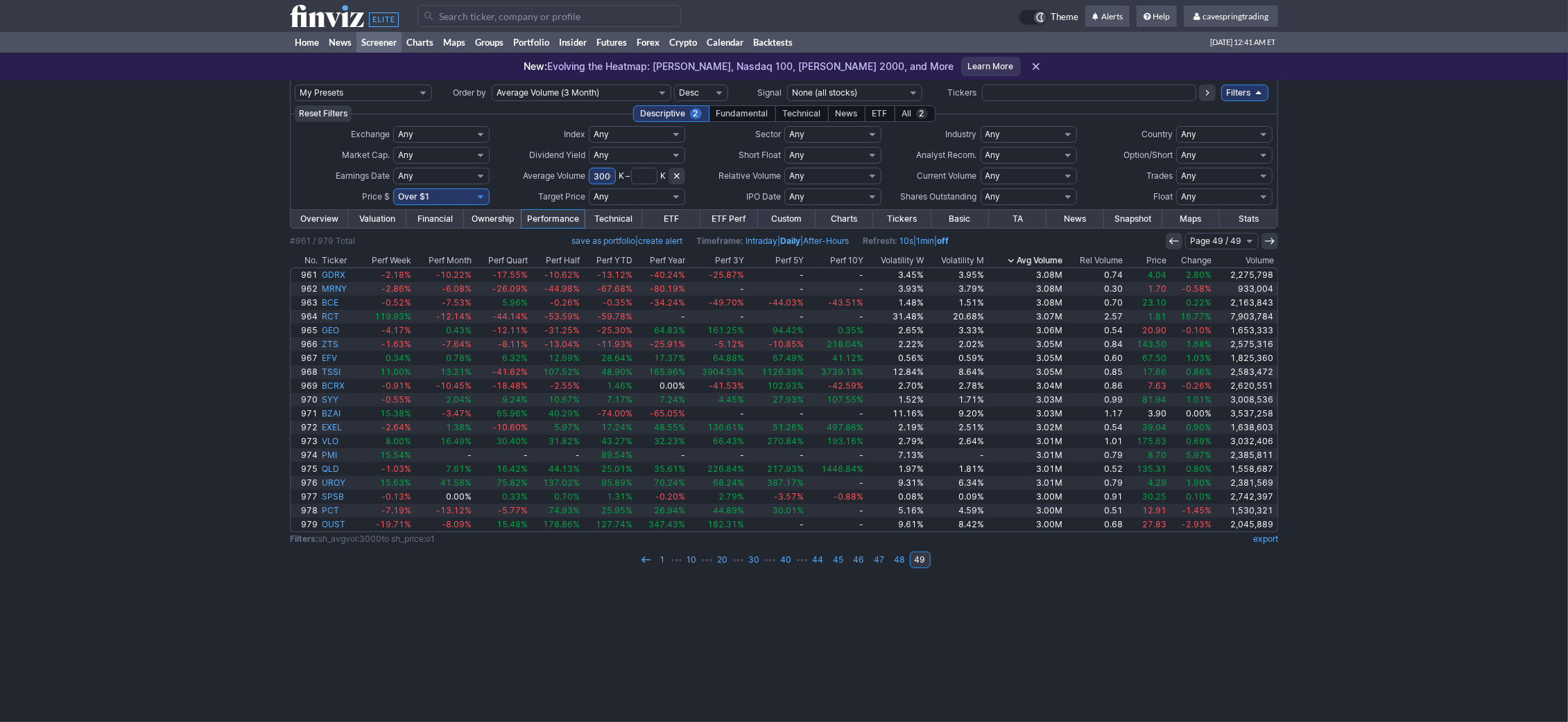
click at [601, 181] on input "3000" at bounding box center [602, 176] width 27 height 17
click at [600, 179] on input "3000" at bounding box center [602, 176] width 27 height 17
type input "5000"
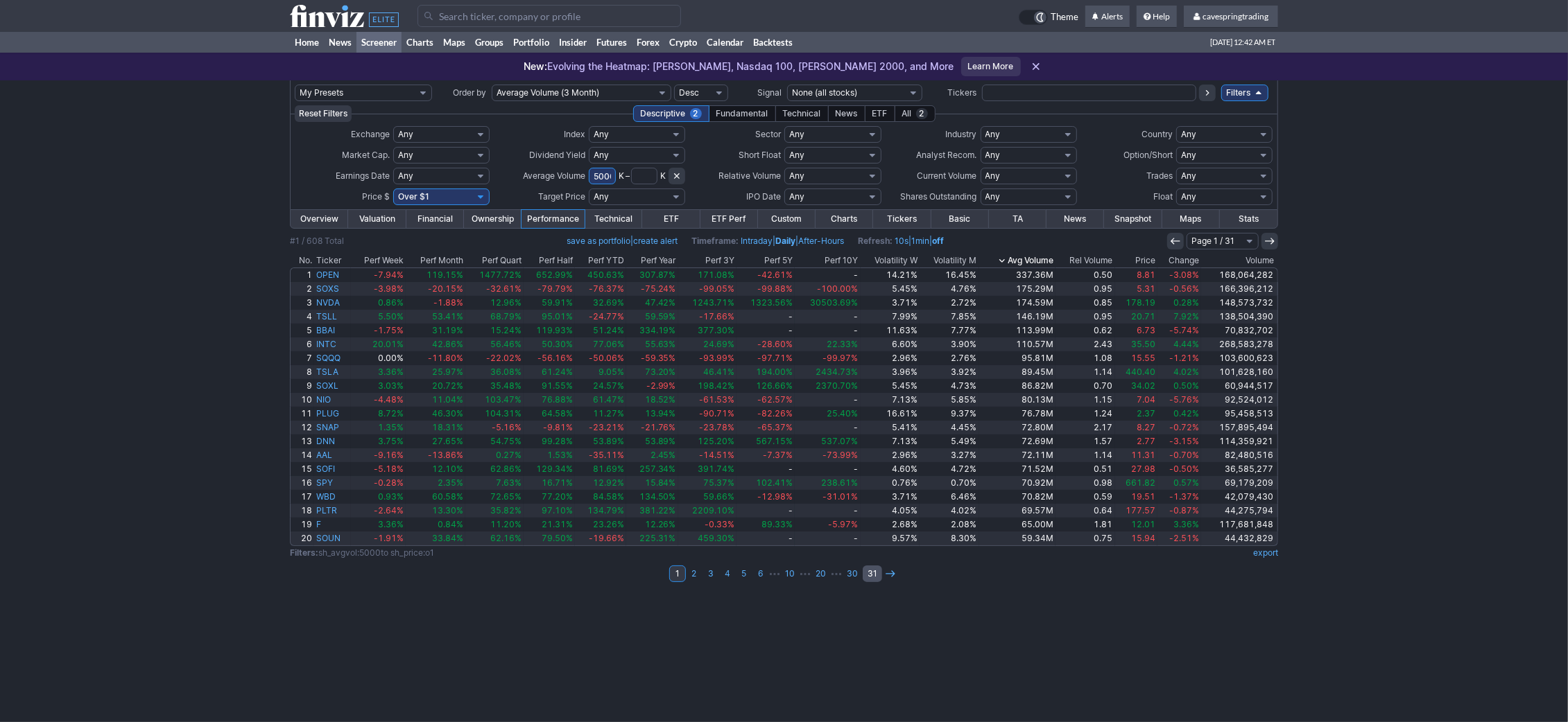
click at [872, 573] on link "31" at bounding box center [872, 574] width 19 height 17
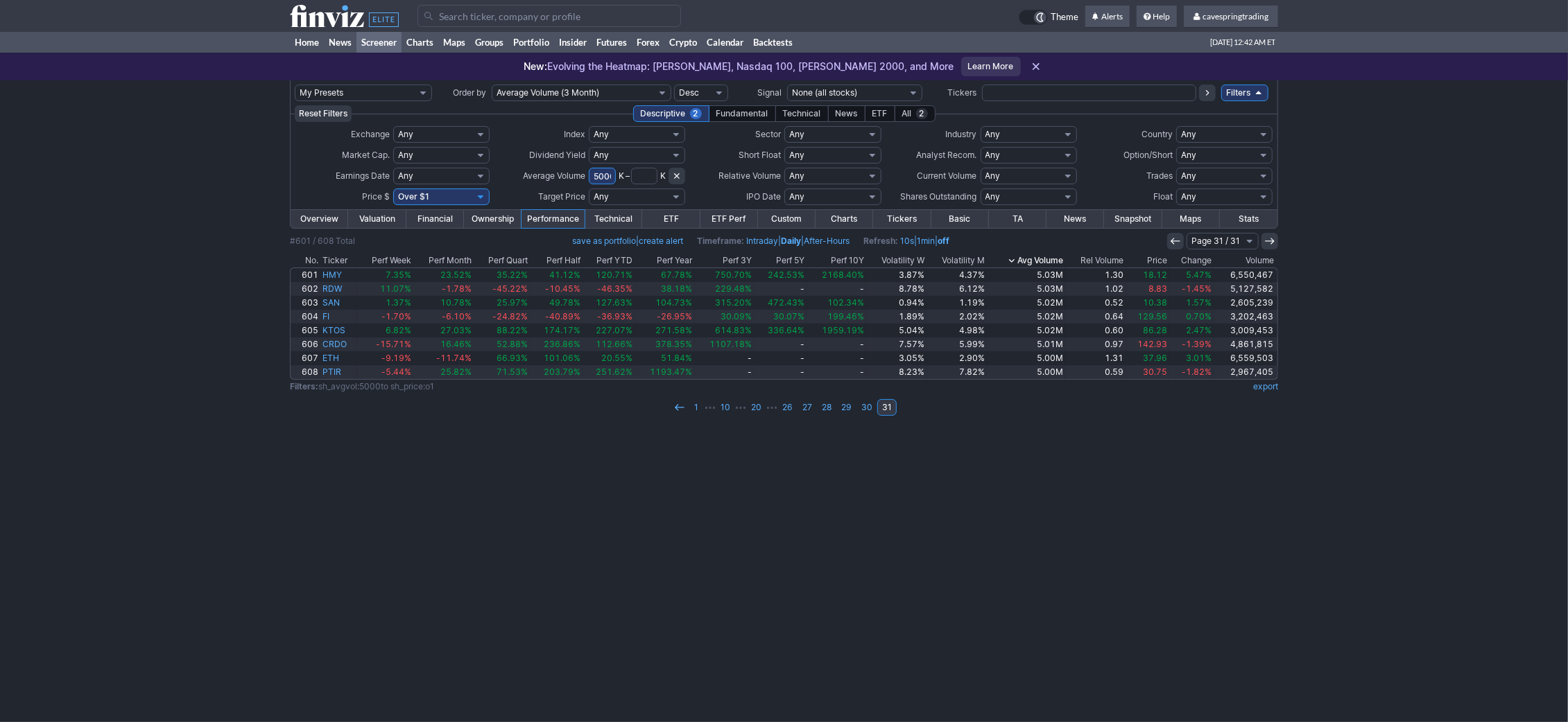
click at [393, 188] on select "Any Under $1 Under $2 Under $3 Under $4 Under $5 Under $7 Under $10 Under $15 U…" at bounding box center [441, 197] width 96 height 17
select select "o5"
click option "Over $5" at bounding box center [0, 0] width 0 height 0
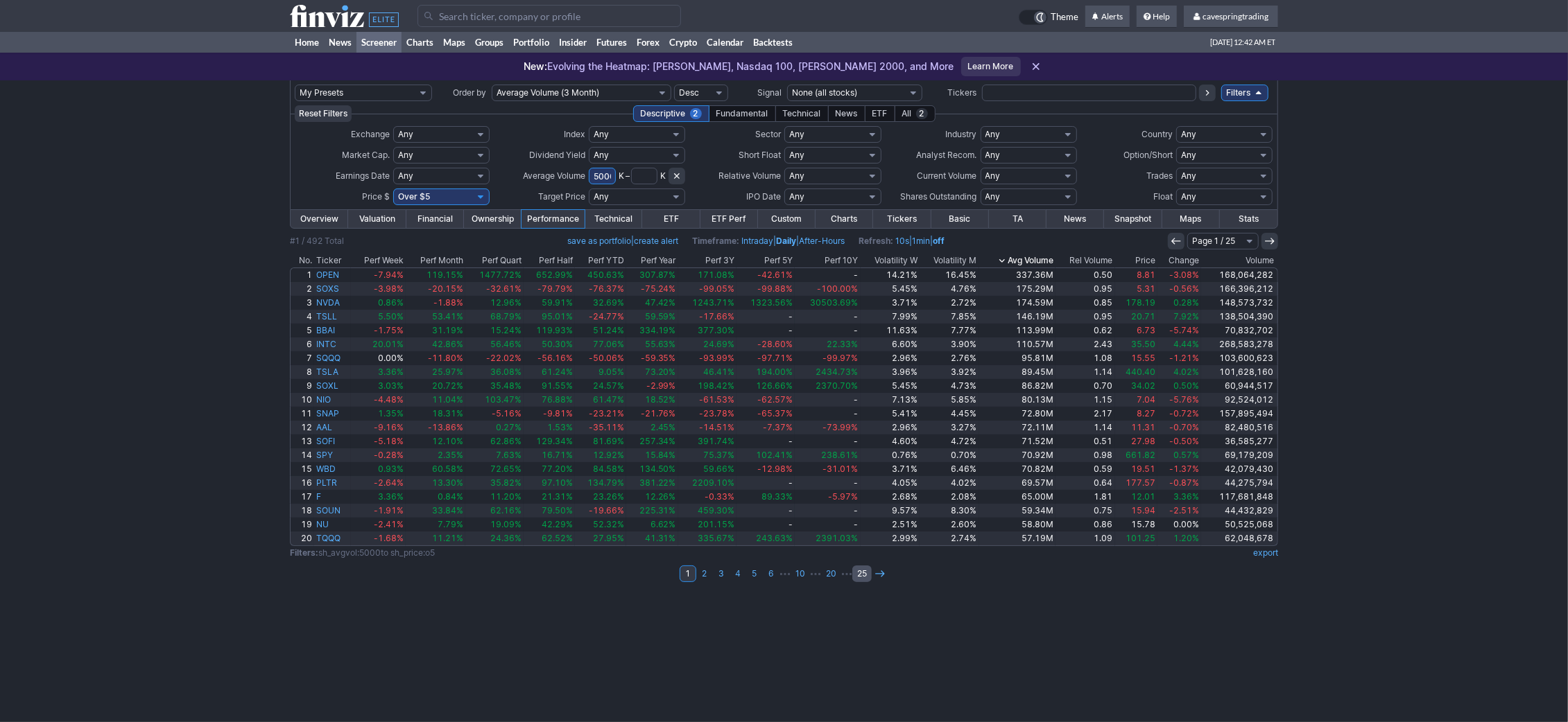
click at [856, 573] on link "25" at bounding box center [862, 574] width 19 height 17
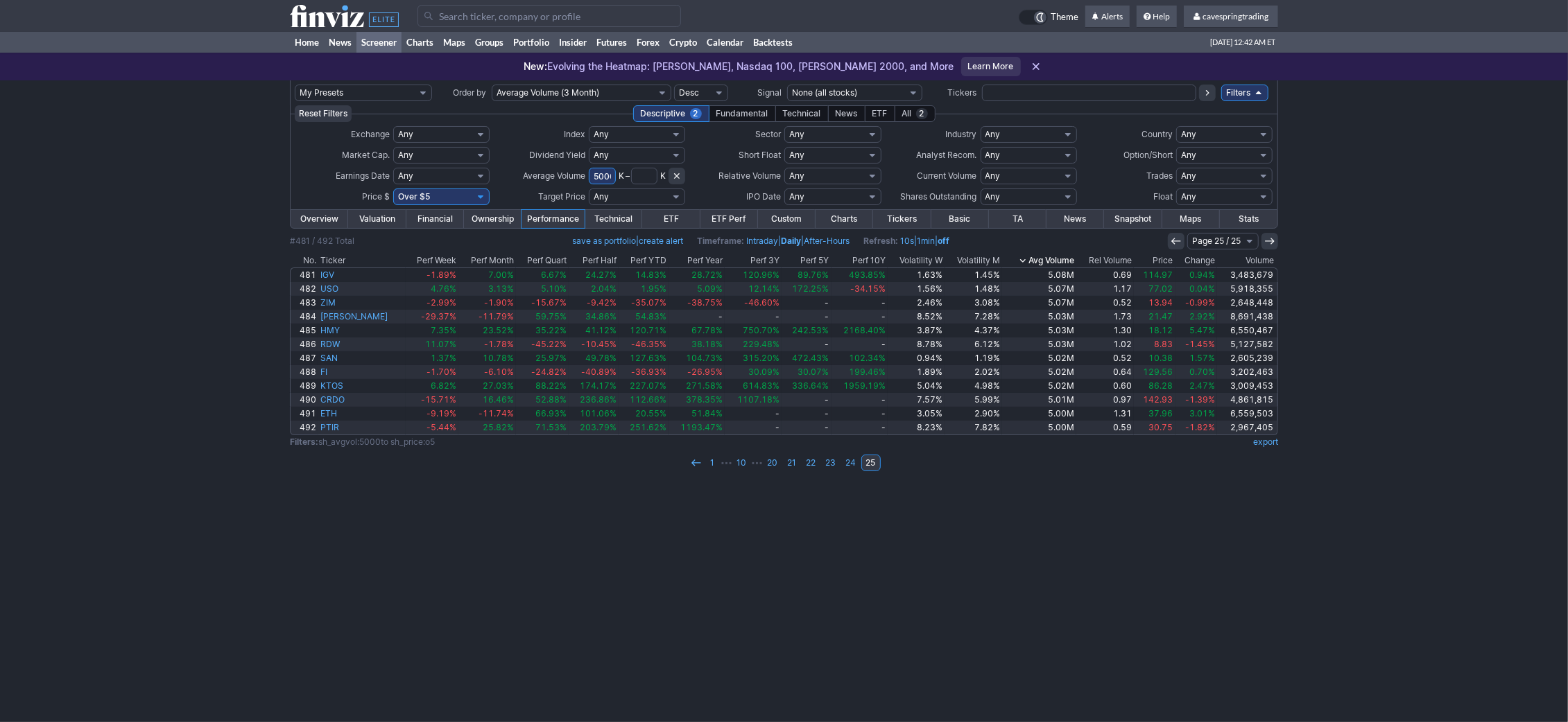
click at [393, 188] on select "Any Under $1 Under $2 Under $3 Under $4 Under $5 Under $7 Under $10 Under $15 U…" at bounding box center [441, 197] width 96 height 17
select select "o10"
click option "Over $10" at bounding box center [0, 0] width 0 height 0
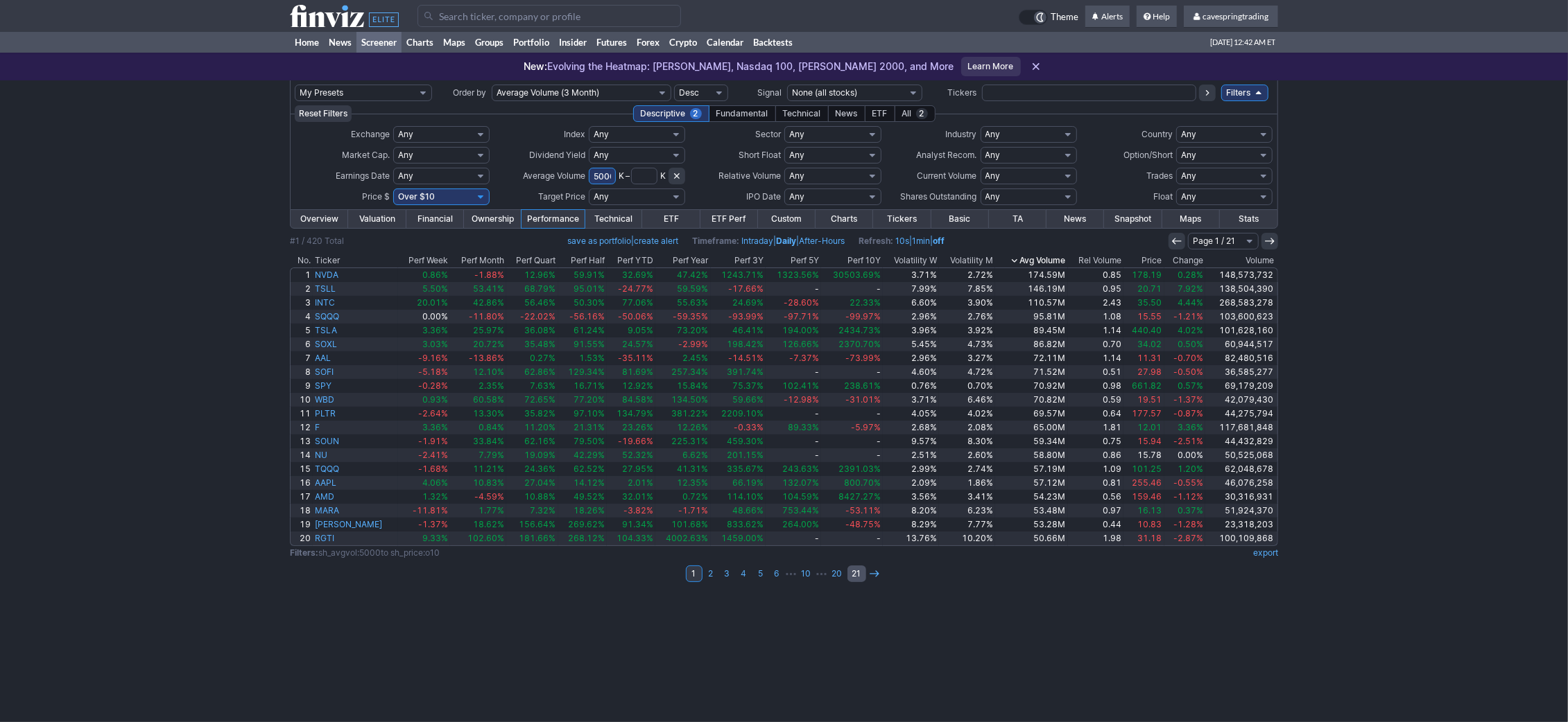
click at [858, 572] on link "21" at bounding box center [857, 574] width 18 height 17
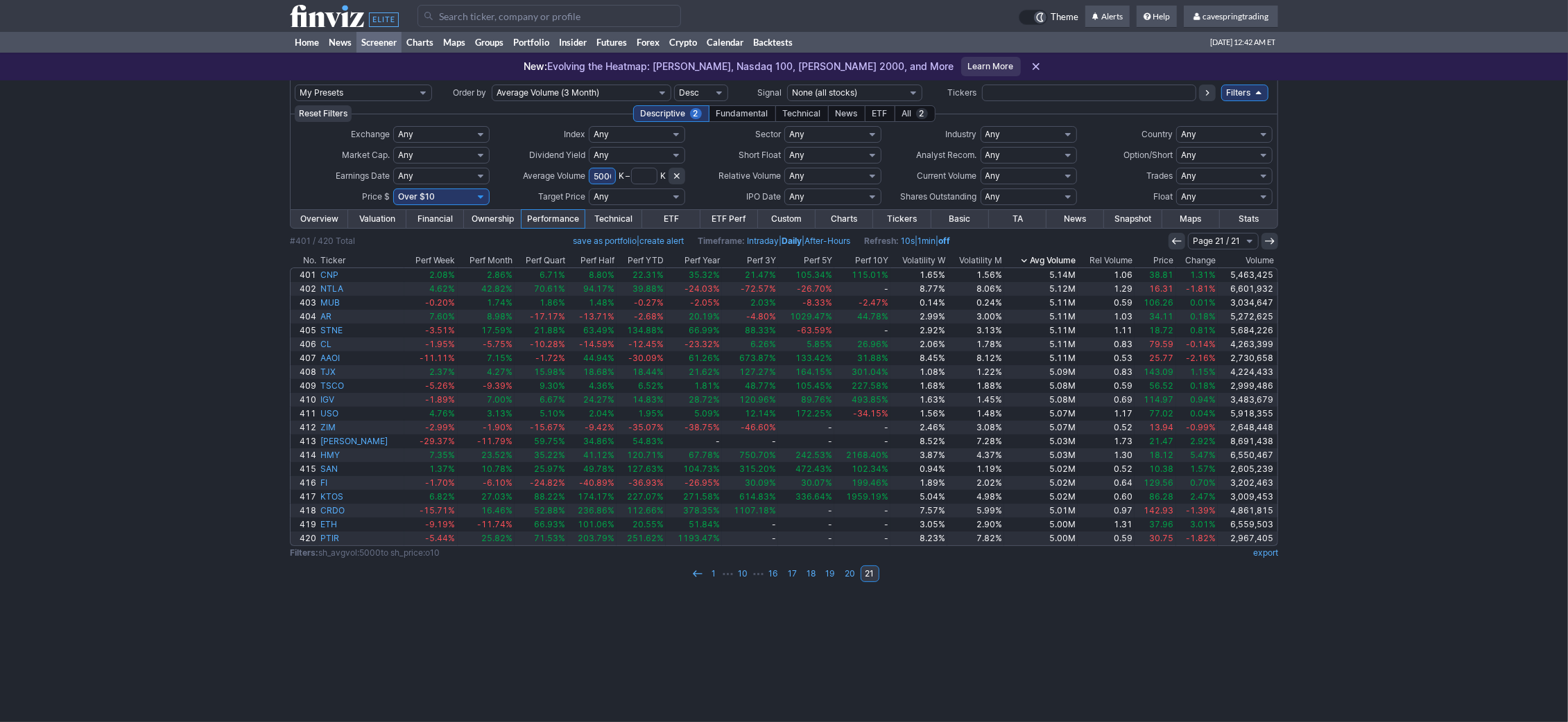
click at [672, 177] on link at bounding box center [677, 176] width 17 height 17
select select
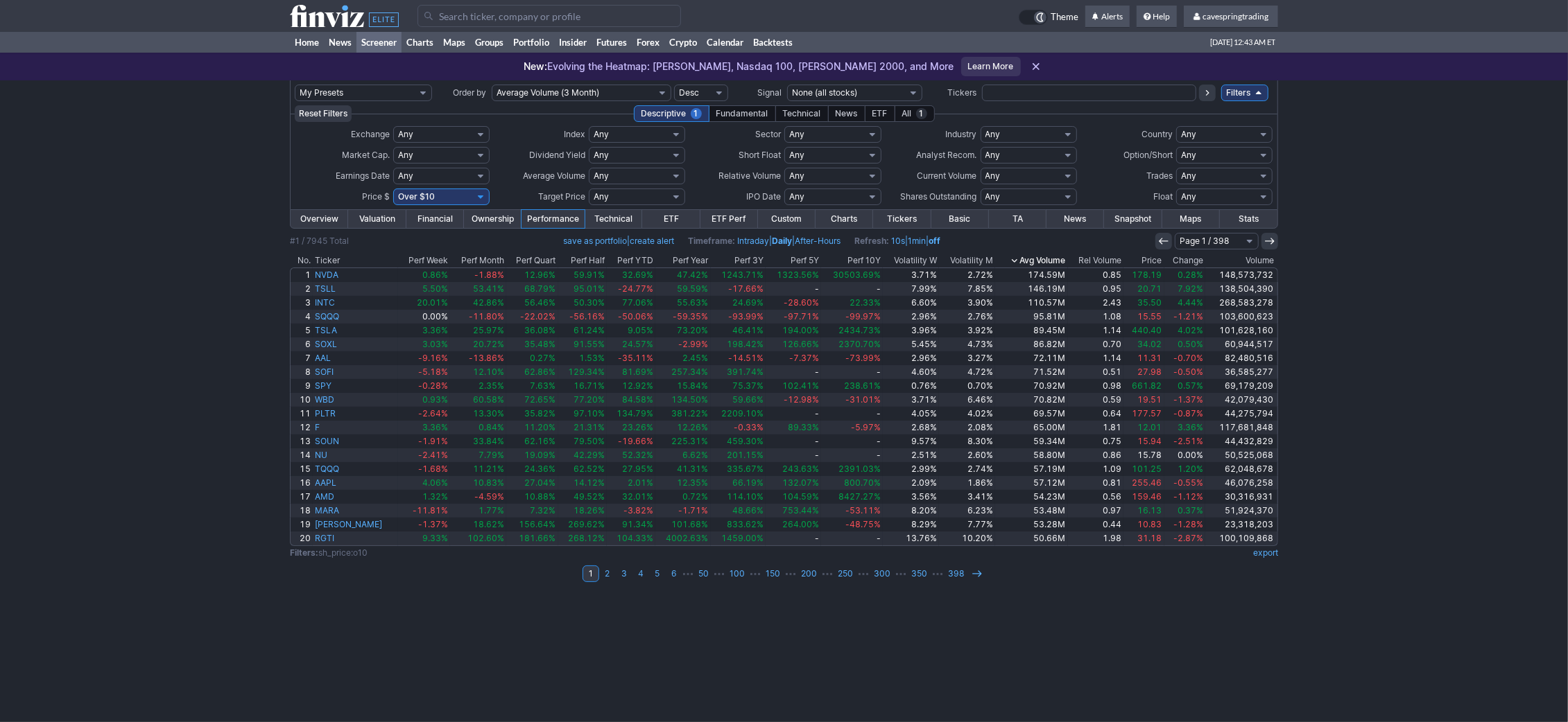
click at [589, 168] on select "Any Under 50K Under 100K Under 500K Under 750K Under 1M Over 50K Over 100K Over…" at bounding box center [636, 176] width 96 height 17
select select "o2000"
click option "Over 2M" at bounding box center [0, 0] width 0 height 0
click at [910, 577] on link "51" at bounding box center [904, 574] width 18 height 17
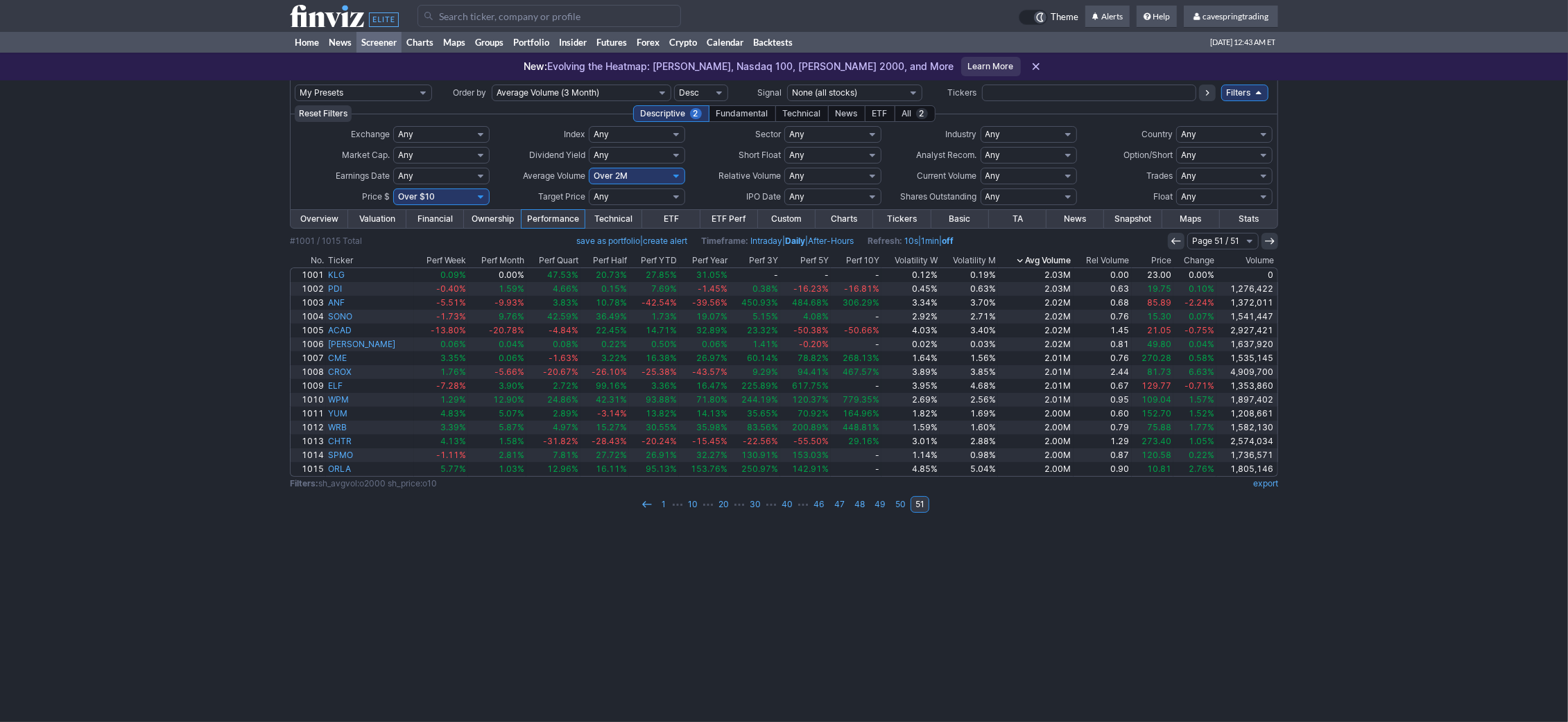
click at [393, 188] on select "Any Under $1 Under $2 Under $3 Under $4 Under $5 Under $7 Under $10 Under $15 U…" at bounding box center [441, 197] width 96 height 17
select select "o5"
click option "Over $5" at bounding box center [0, 0] width 0 height 0
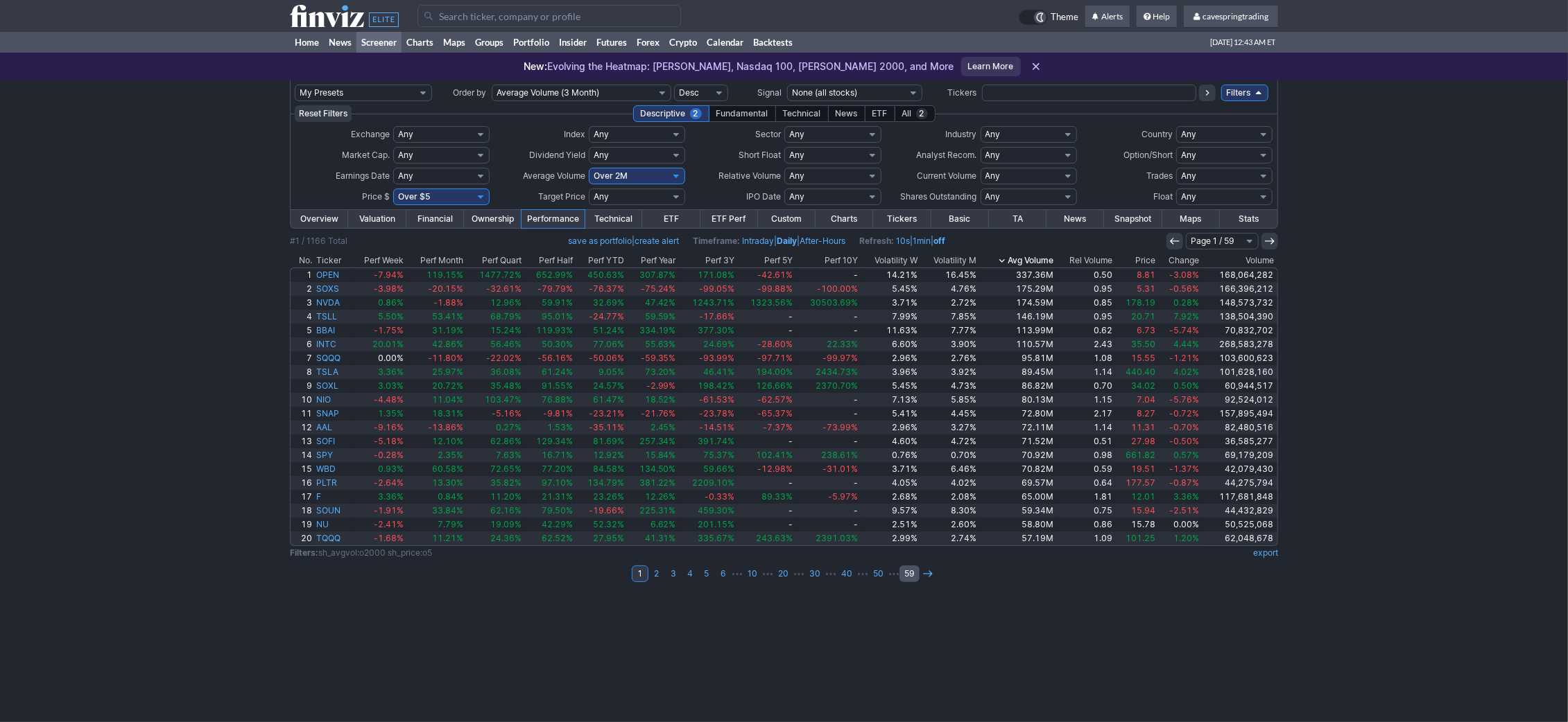
click at [910, 574] on link "59" at bounding box center [909, 574] width 20 height 17
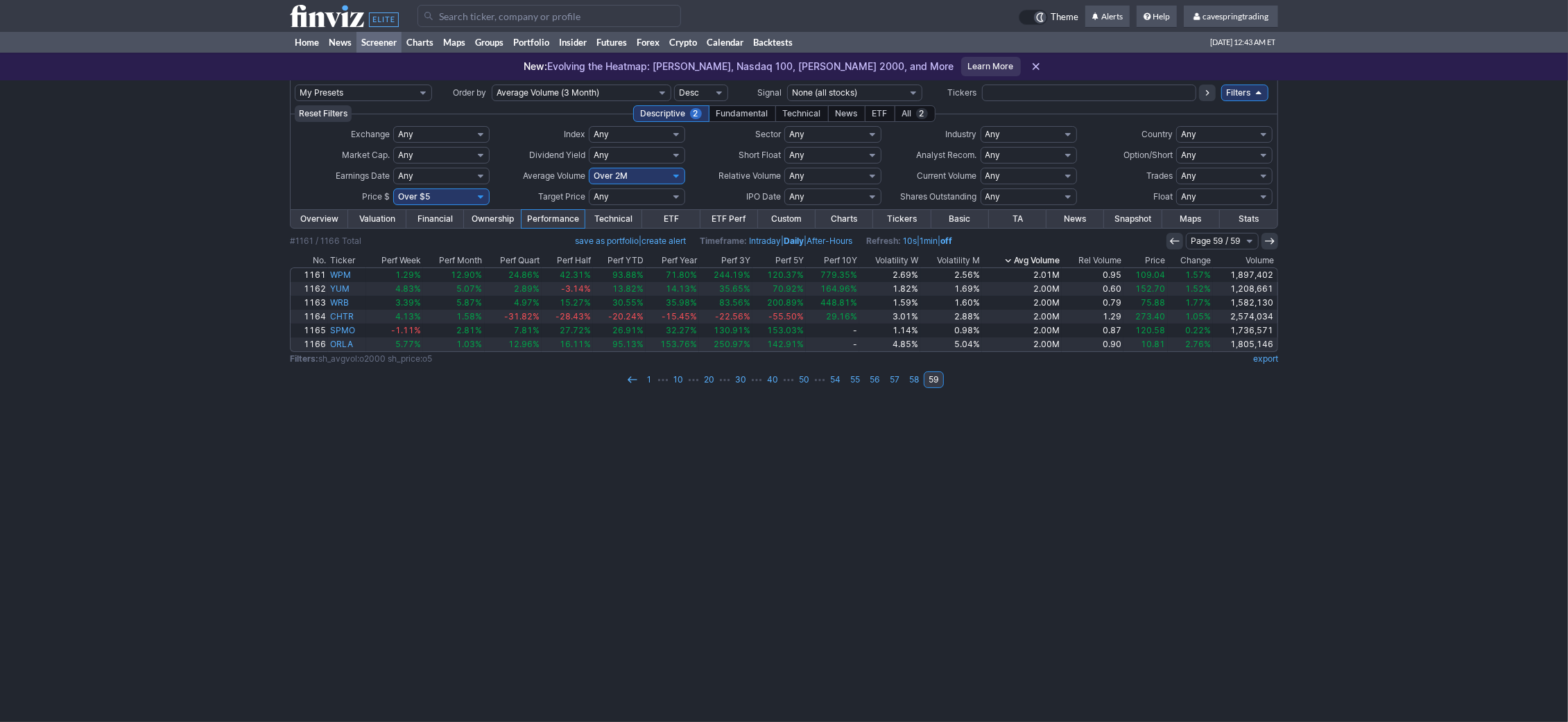
click at [589, 168] on select "Any Under 50K Under 100K Under 500K Under 750K Under 1M Over 50K Over 100K Over…" at bounding box center [636, 176] width 96 height 17
select select "o1000"
click option "Over 1M" at bounding box center [0, 0] width 0 height 0
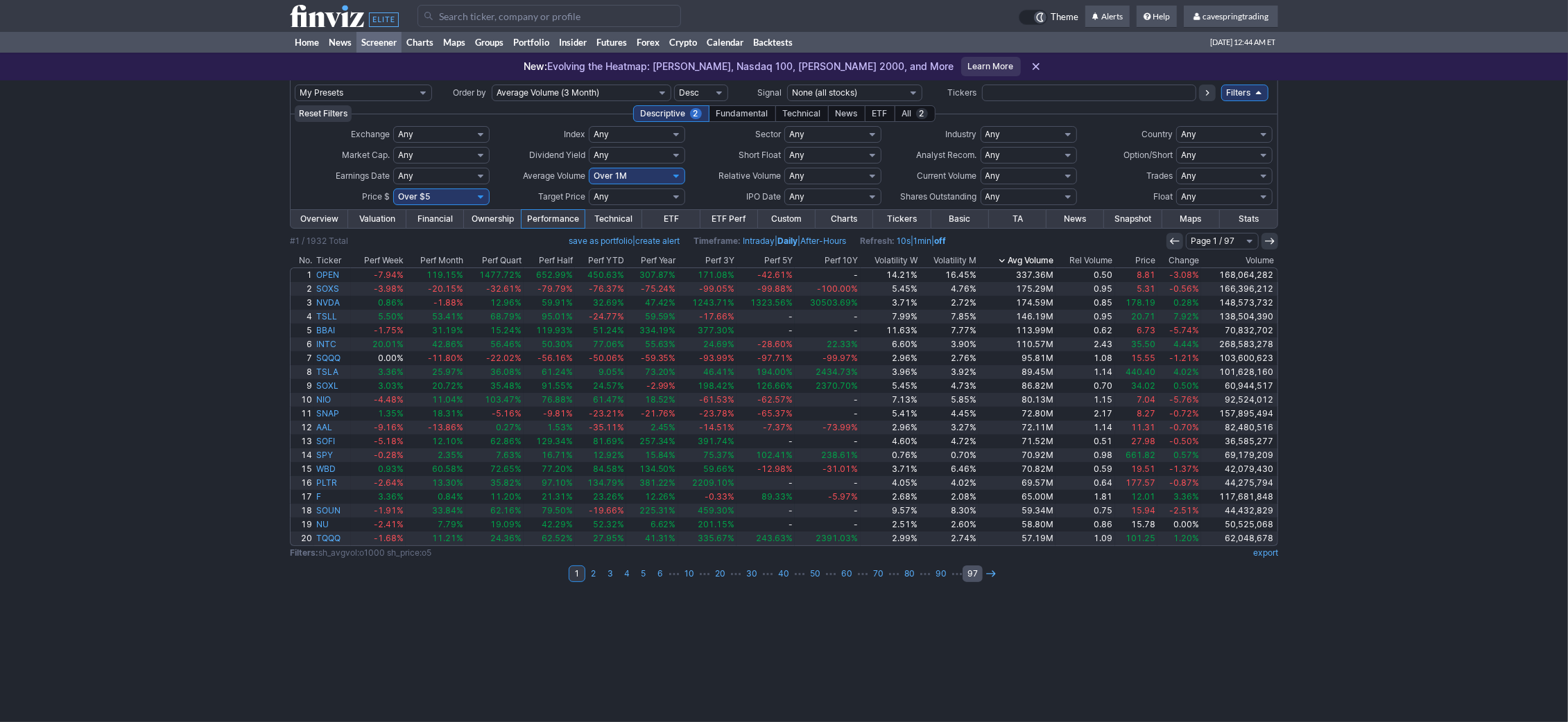
click at [967, 576] on link "97" at bounding box center [972, 574] width 20 height 17
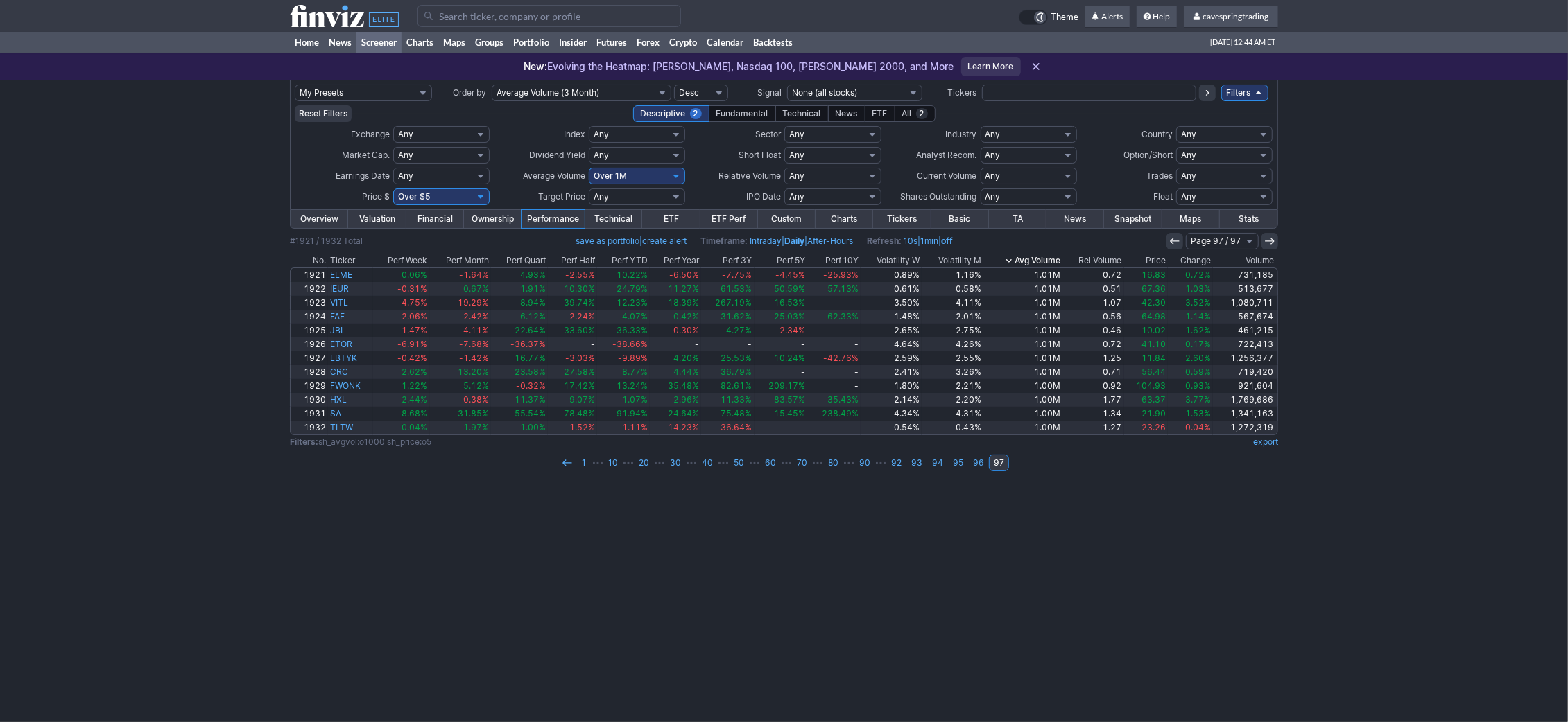
click at [393, 188] on select "Any Under $1 Under $2 Under $3 Under $4 Under $5 Under $7 Under $10 Under $15 U…" at bounding box center [441, 197] width 96 height 17
select select "o10"
click option "Over $10" at bounding box center [0, 0] width 0 height 0
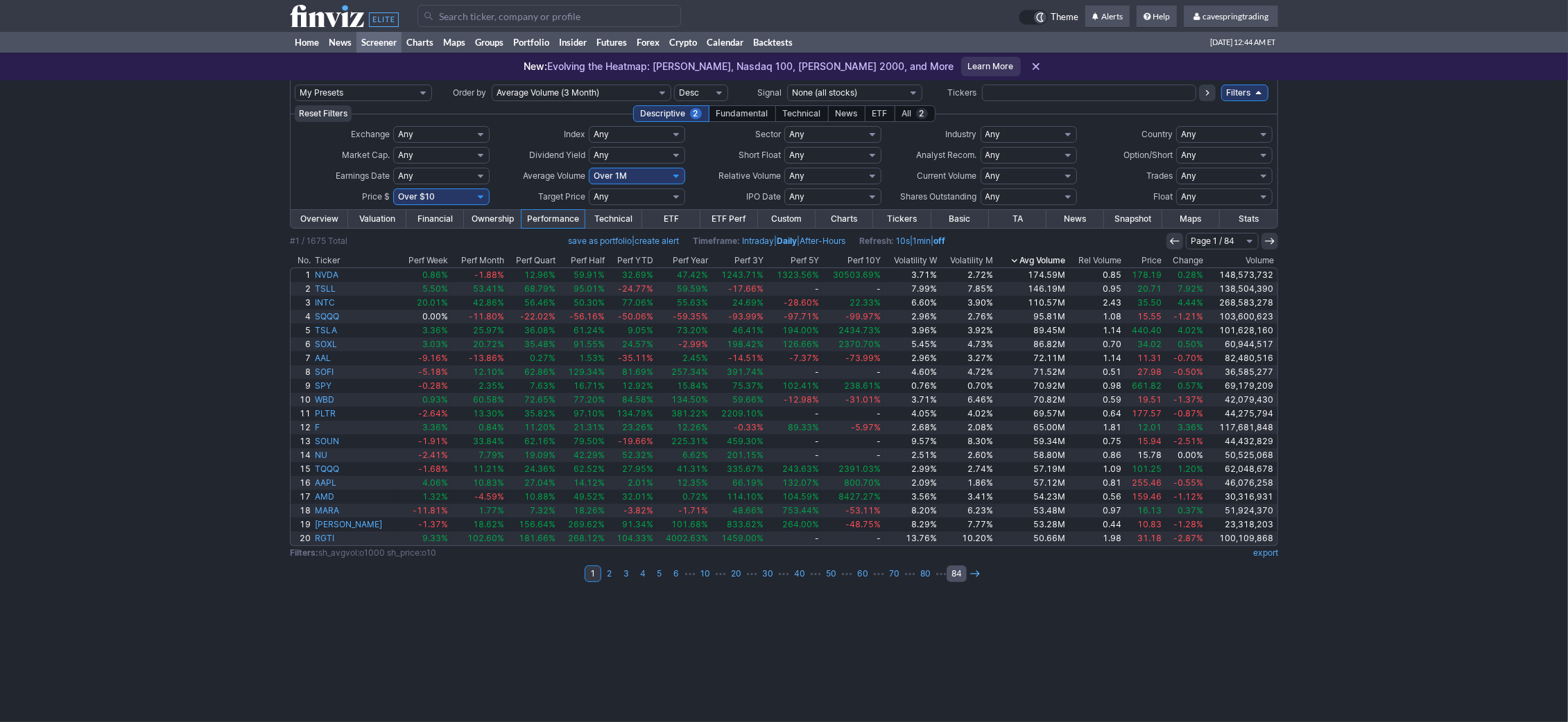
click at [946, 580] on link "84" at bounding box center [956, 574] width 20 height 17
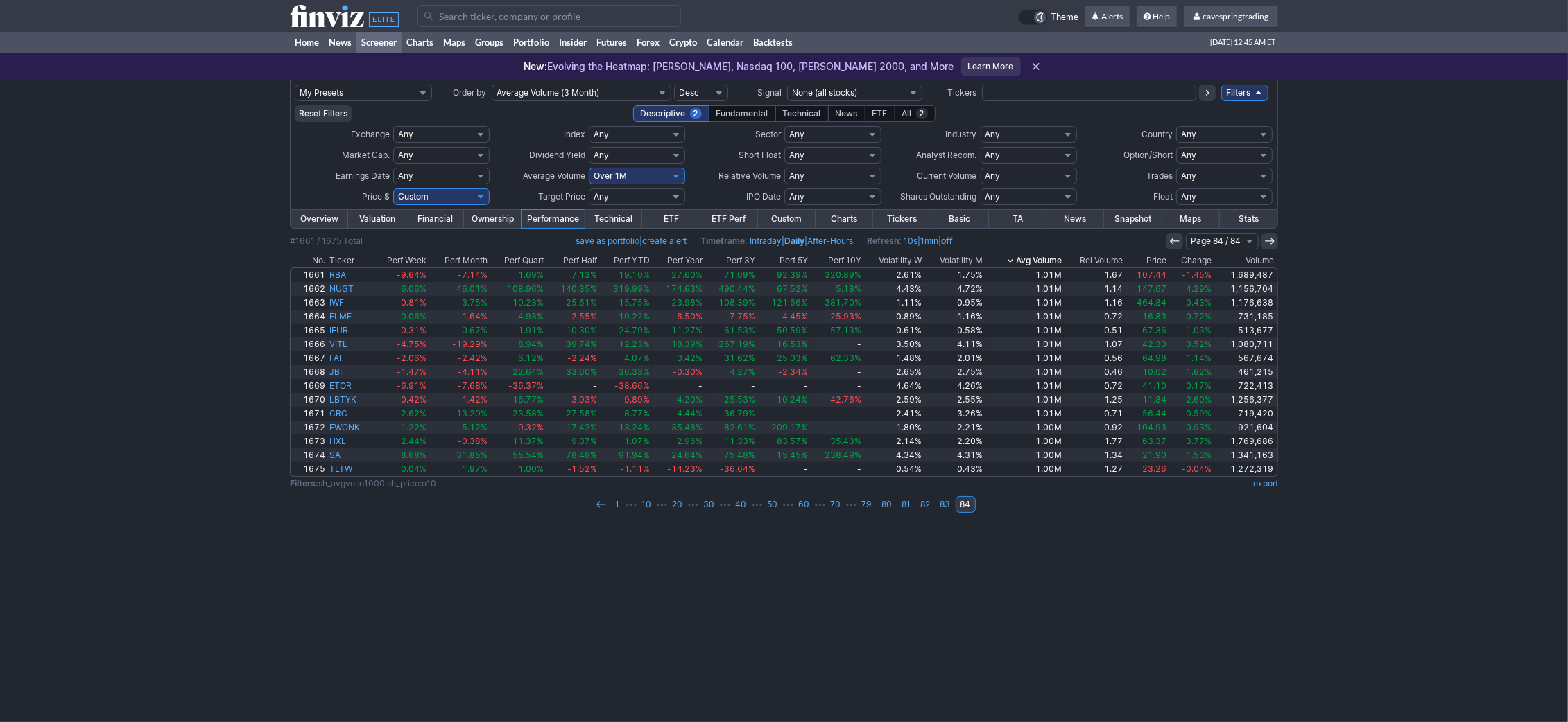
click option "Custom" at bounding box center [0, 0] width 0 height 0
click at [424, 197] on tr "–" at bounding box center [441, 197] width 96 height 17
click at [422, 197] on input "text" at bounding box center [409, 197] width 32 height 17
type input "48"
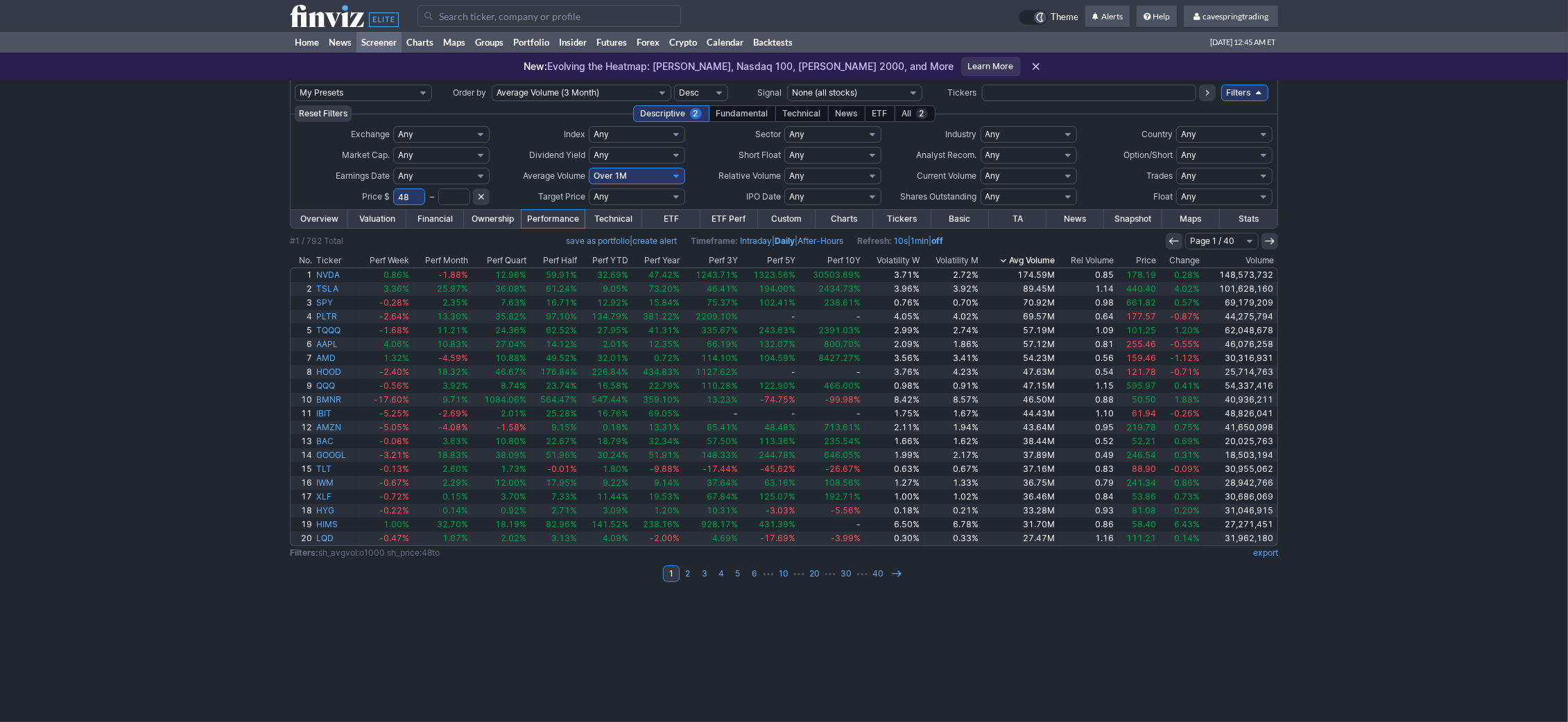
click at [464, 195] on input "text" at bounding box center [454, 197] width 32 height 17
type input "120"
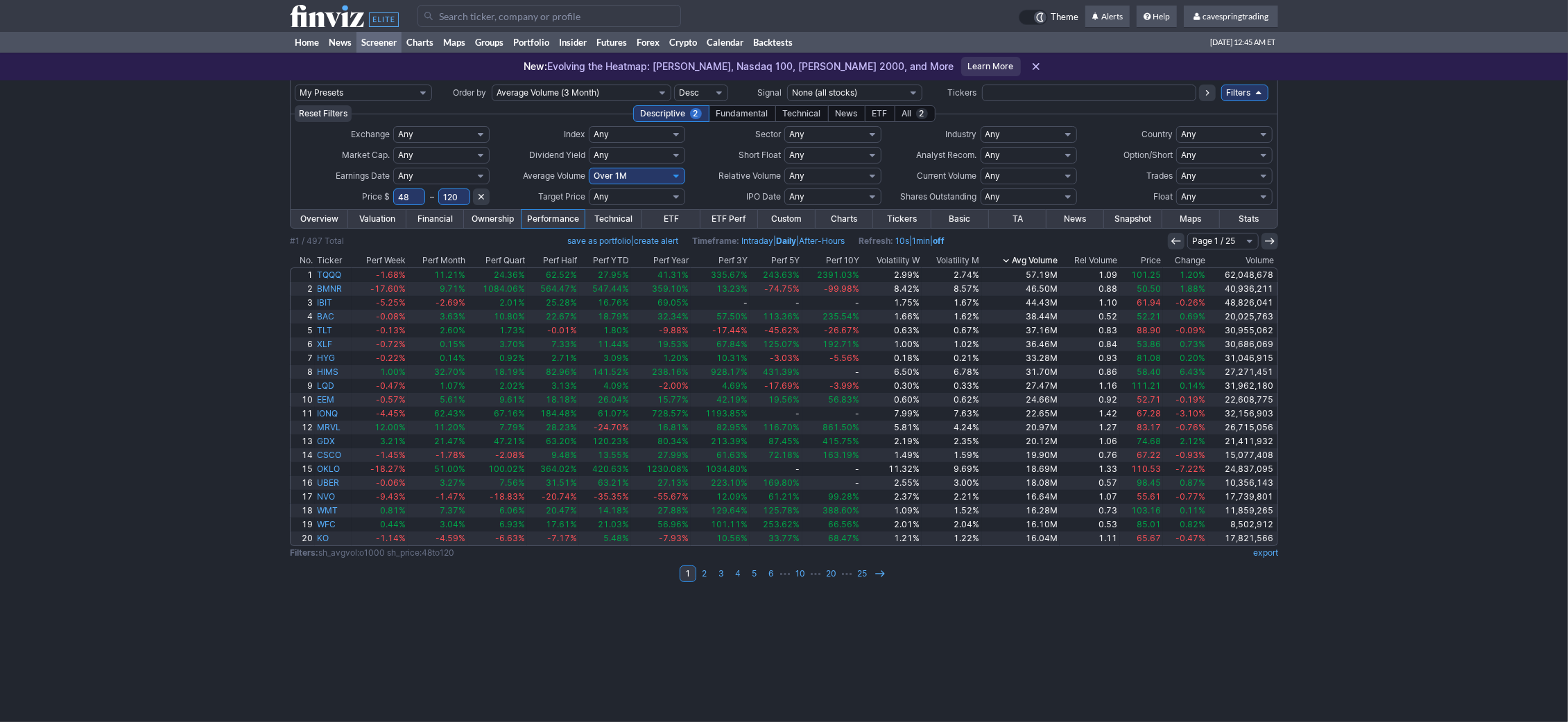
click at [589, 168] on select "Any Under 50K Under 100K Under 500K Under 750K Under 1M Over 50K Over 100K Over…" at bounding box center [636, 176] width 96 height 17
click option "Custom" at bounding box center [0, 0] width 0 height 0
click at [607, 176] on input "text" at bounding box center [602, 176] width 27 height 17
type input "1000"
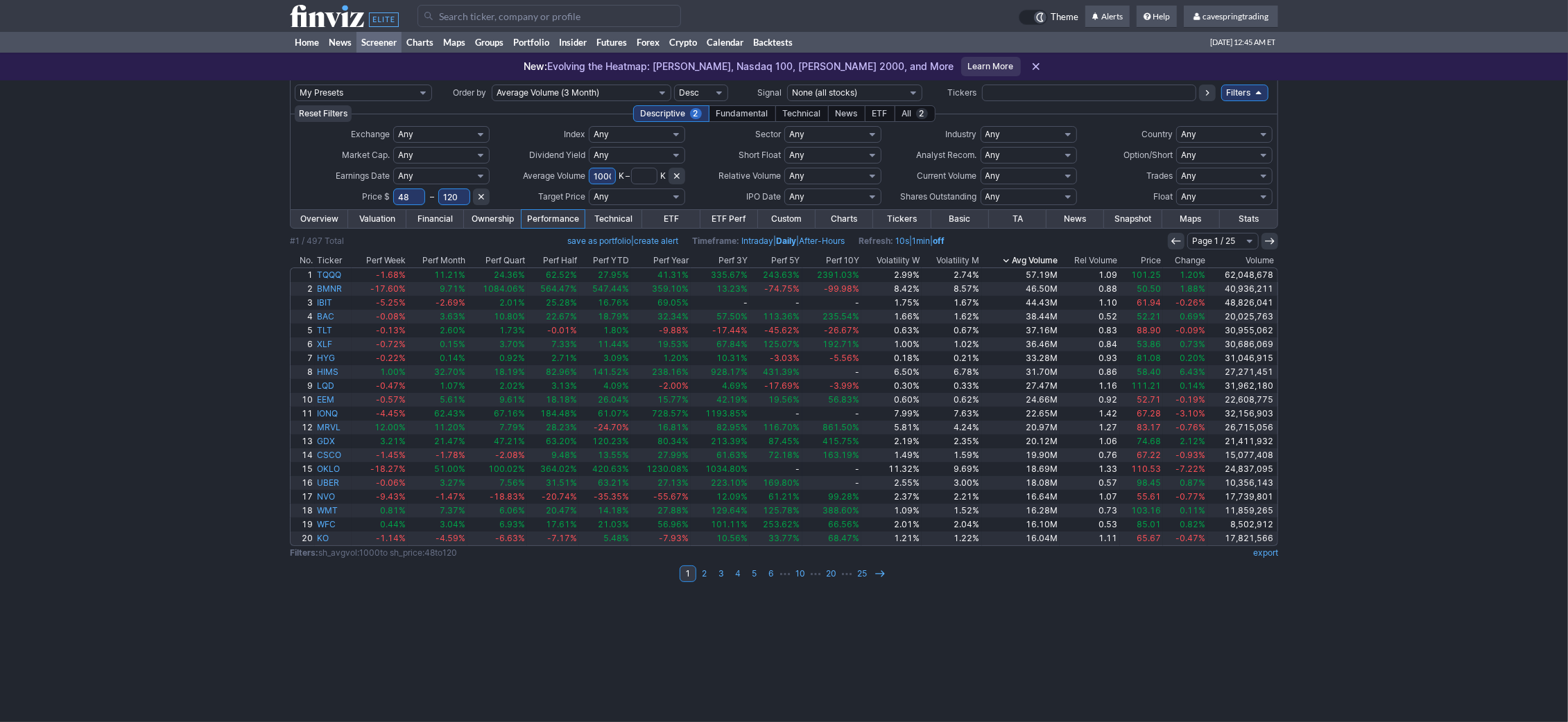
click at [654, 168] on input "text" at bounding box center [644, 176] width 27 height 17
type input "2000."
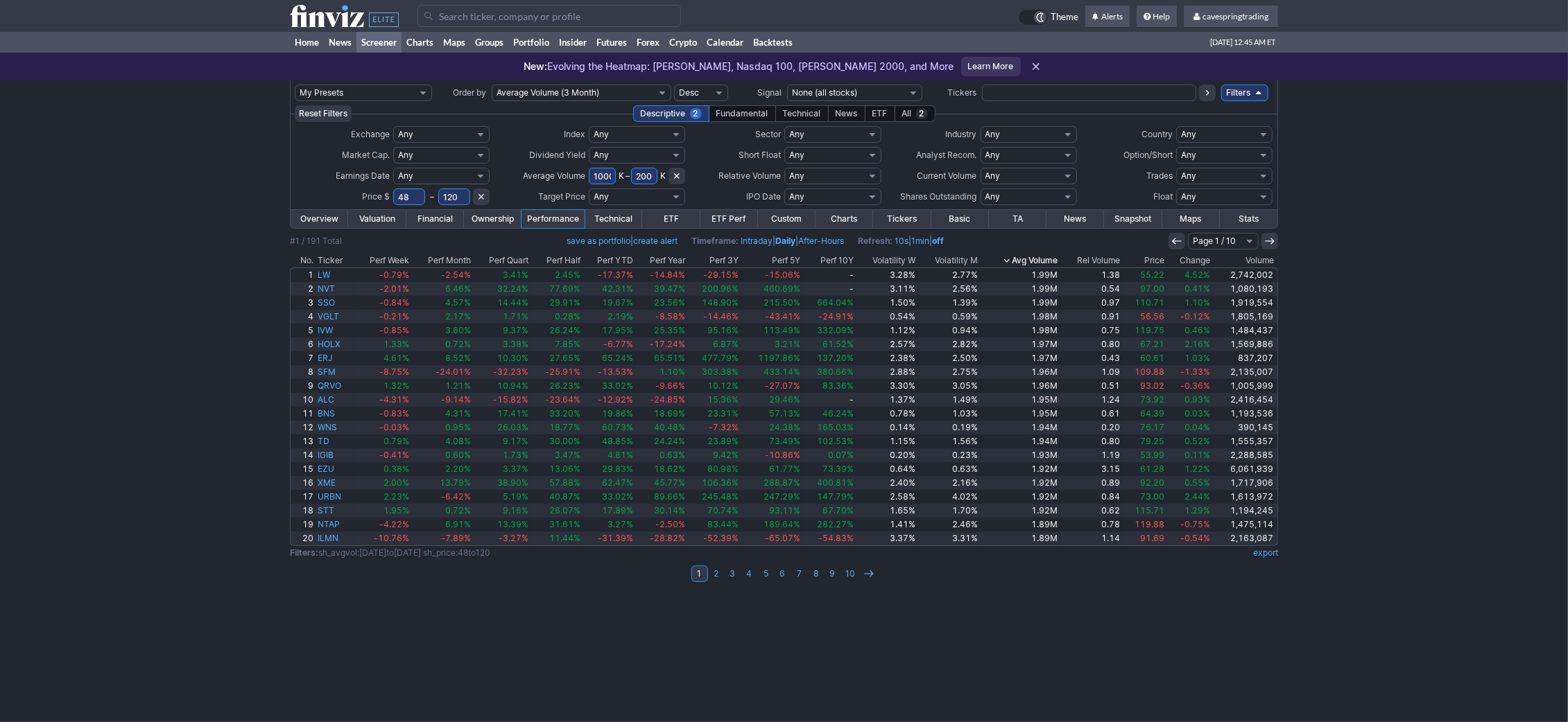
click at [644, 172] on input "2000" at bounding box center [644, 176] width 27 height 17
type input "2000"
click at [882, 259] on th "Volatility W" at bounding box center [886, 261] width 62 height 14
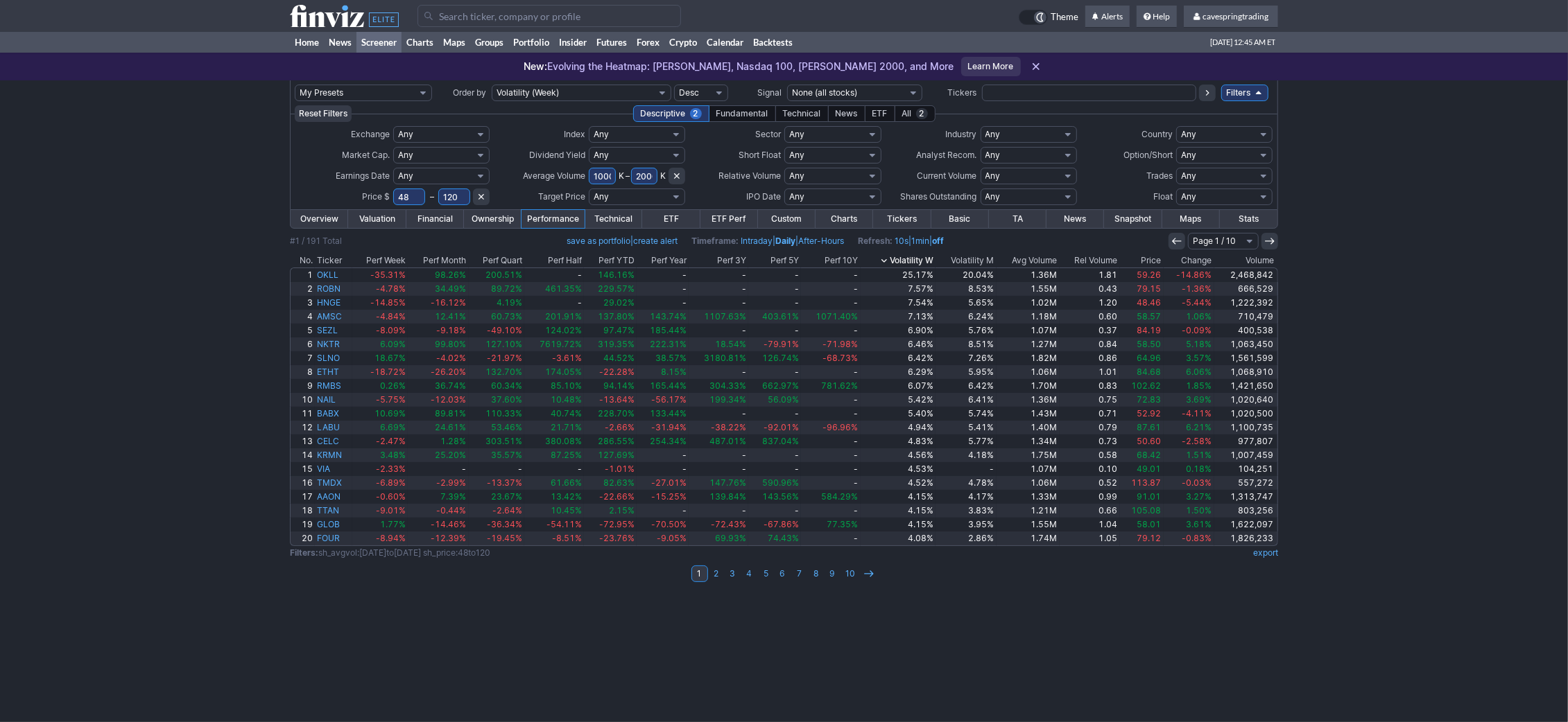
click at [882, 259] on icon at bounding box center [884, 261] width 11 height 11
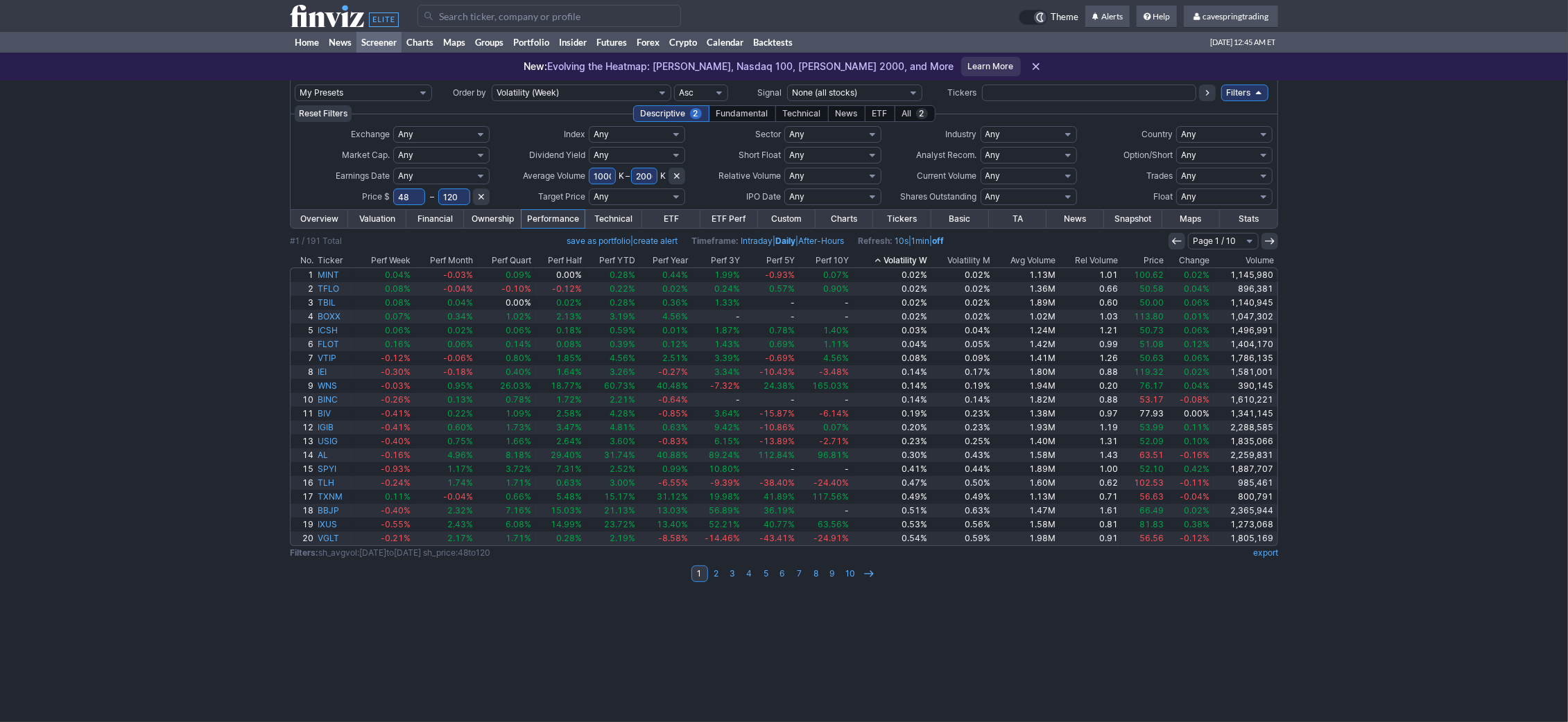
click at [599, 172] on input "1000" at bounding box center [602, 176] width 27 height 17
type input "1600"
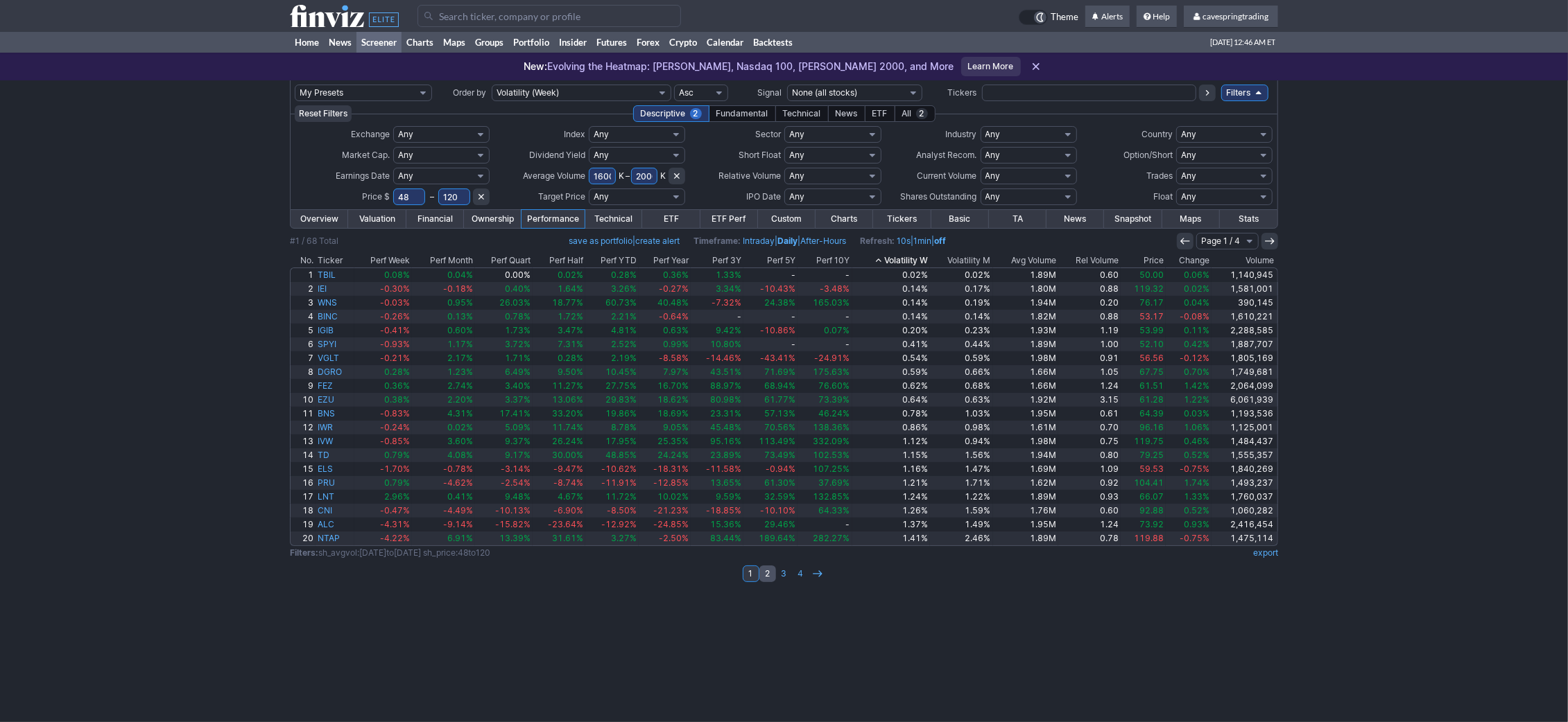
click at [764, 575] on link "2" at bounding box center [768, 574] width 17 height 17
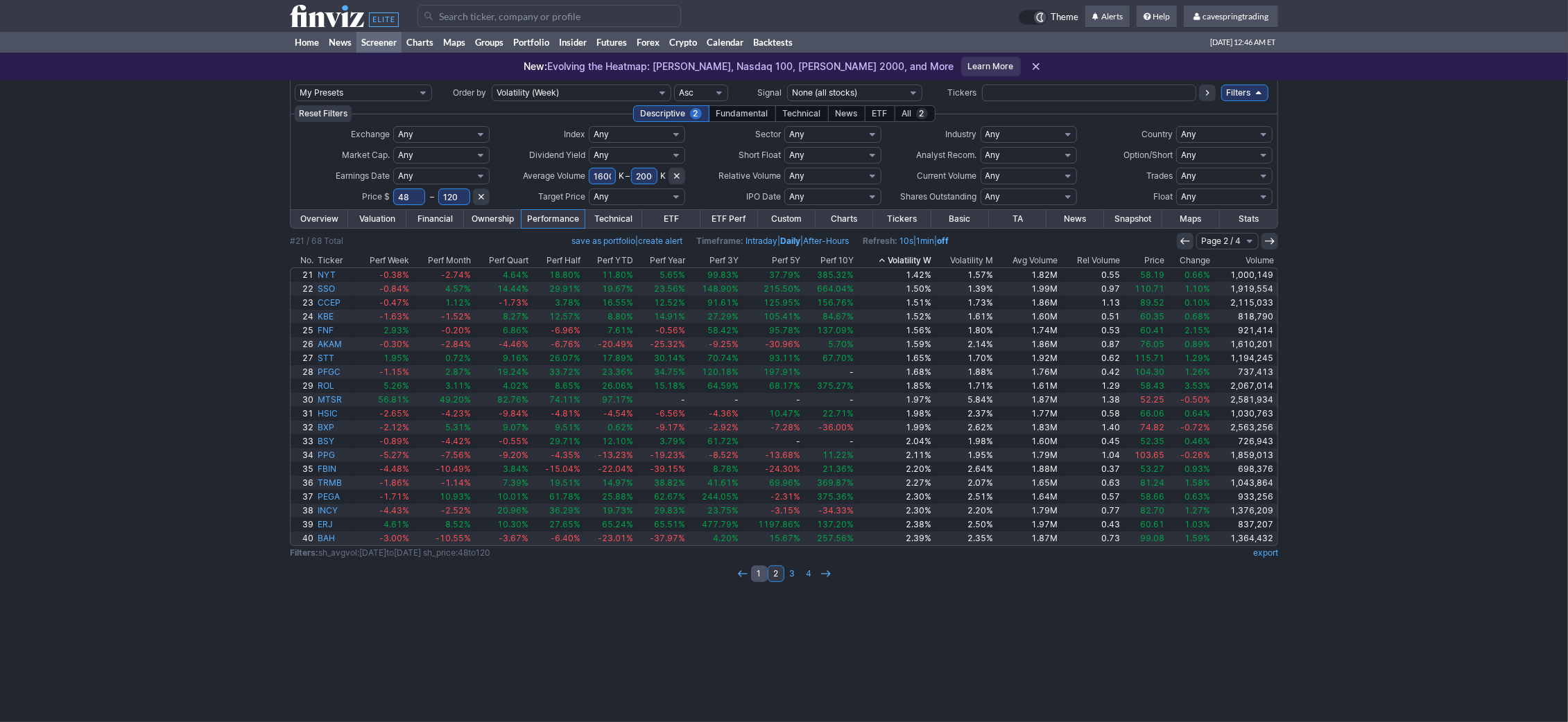
click at [763, 575] on link "1" at bounding box center [759, 574] width 17 height 17
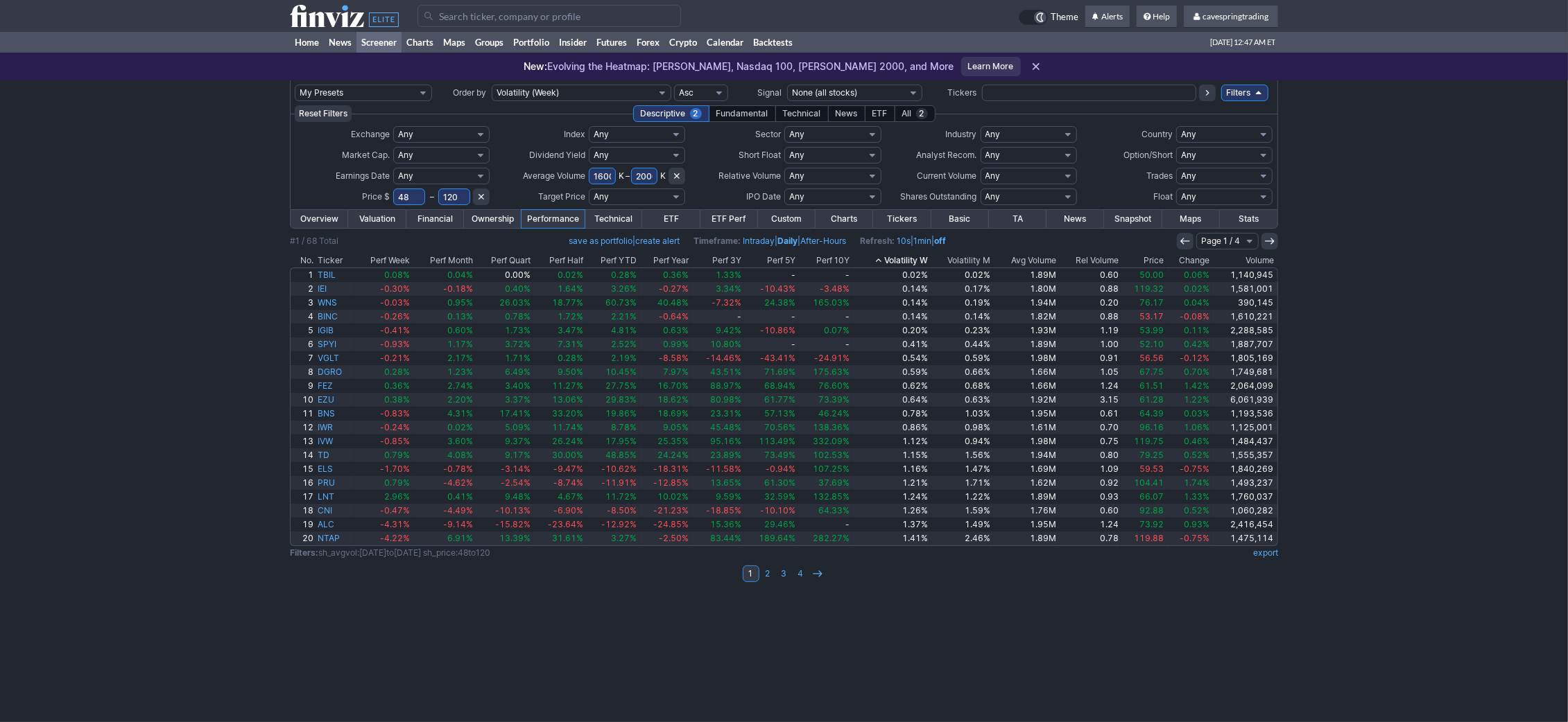
click at [602, 176] on input "1600" at bounding box center [602, 176] width 27 height 17
type input "1300"
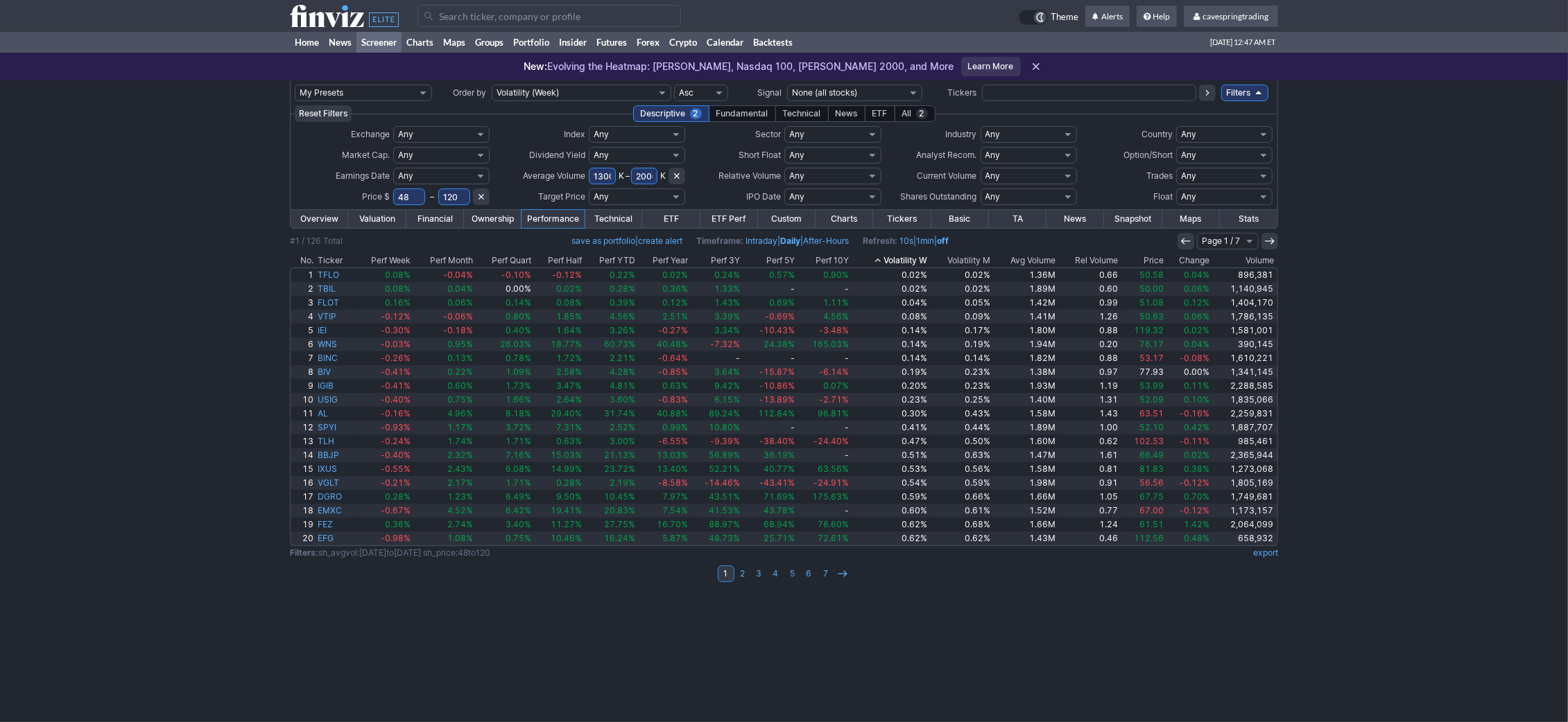
drag, startPoint x: 636, startPoint y: 175, endPoint x: 646, endPoint y: 176, distance: 10.0
click at [646, 176] on input "2000" at bounding box center [644, 176] width 27 height 17
type input "1600"
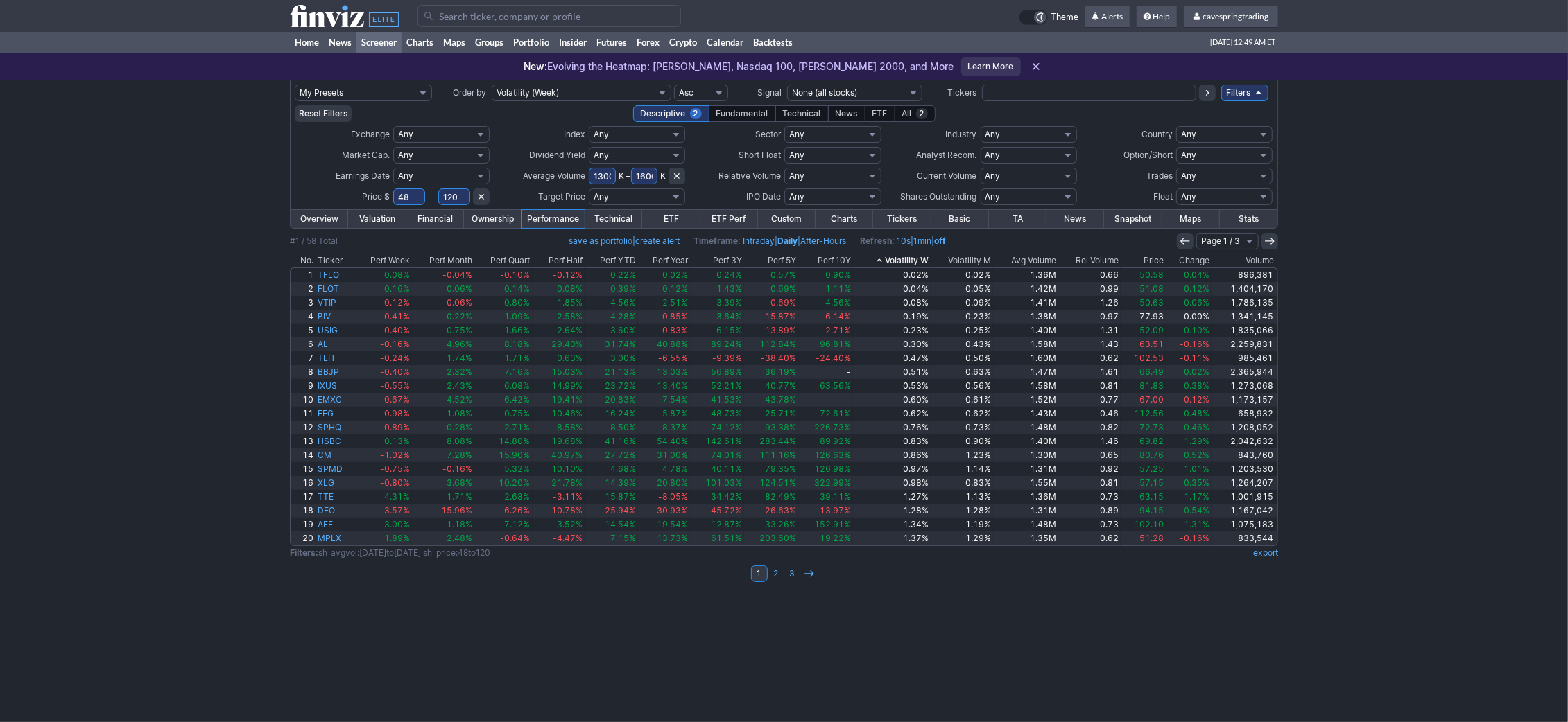
click at [150, 202] on div "My Presets -Save Screen -Edit Screens s: RATIO USE s: RATIO s: stock screen s: …" at bounding box center [784, 401] width 1568 height 642
